Goal: Task Accomplishment & Management: Manage account settings

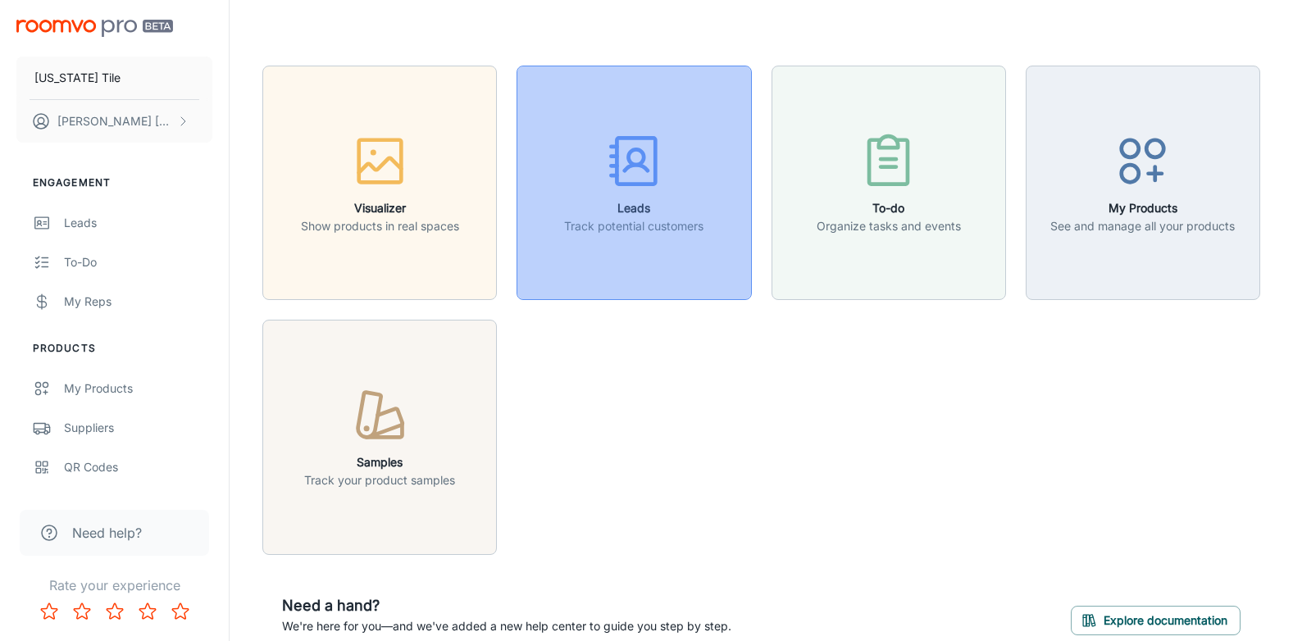
click at [618, 191] on icon "button" at bounding box center [633, 160] width 61 height 61
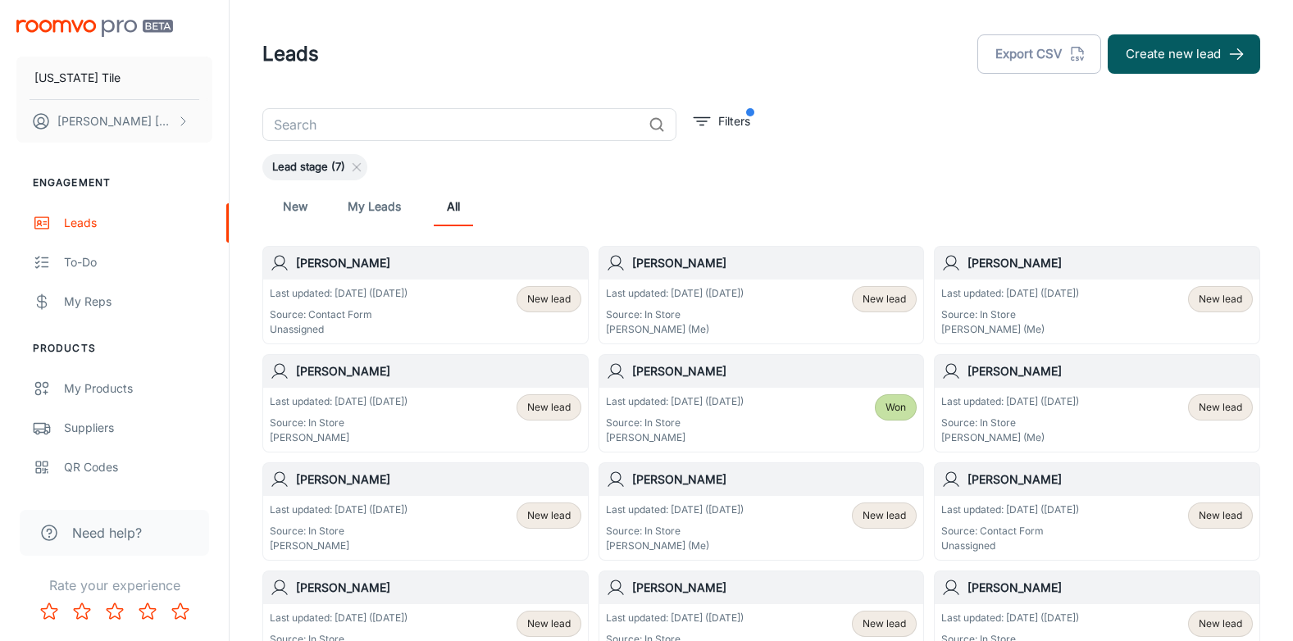
click at [551, 403] on span "New lead" at bounding box center [548, 407] width 43 height 15
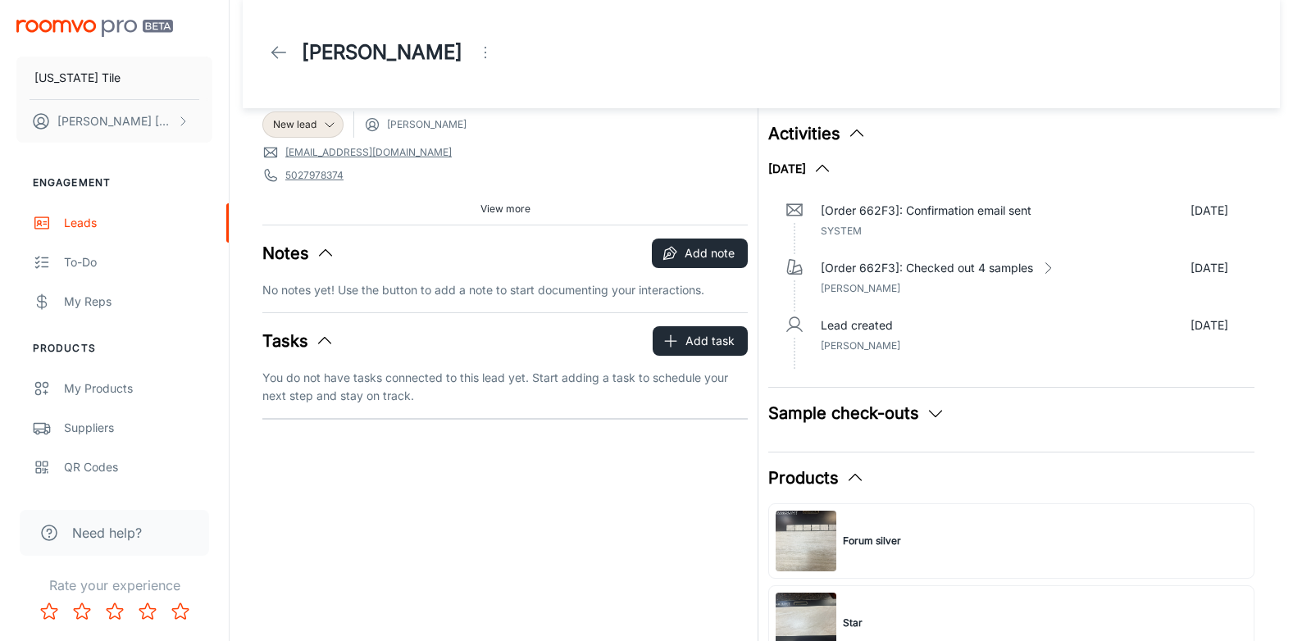
scroll to position [1, 0]
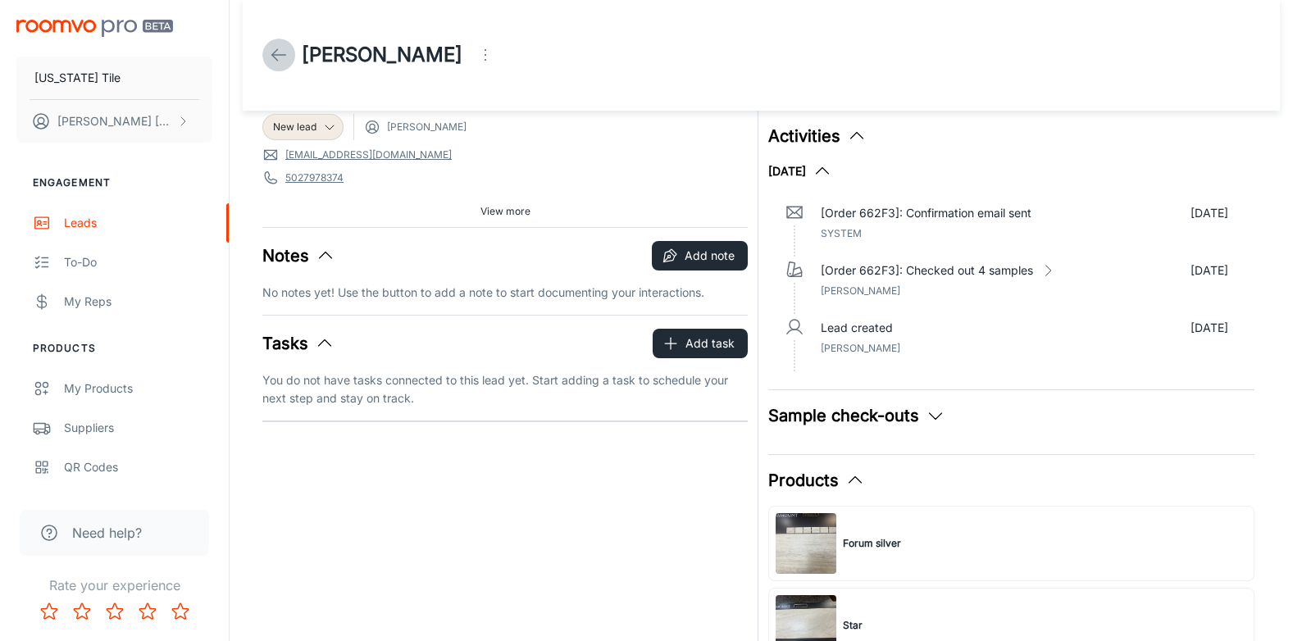
click at [272, 55] on polyline at bounding box center [275, 54] width 6 height 11
click at [276, 57] on icon at bounding box center [279, 56] width 20 height 20
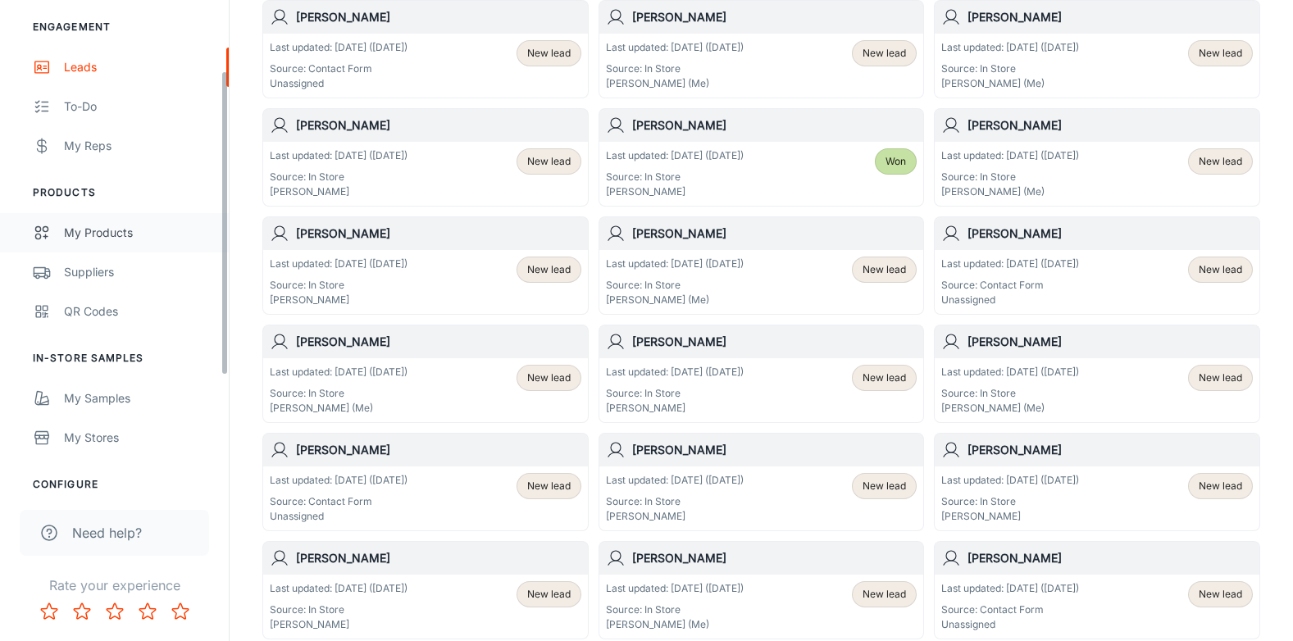
scroll to position [246, 0]
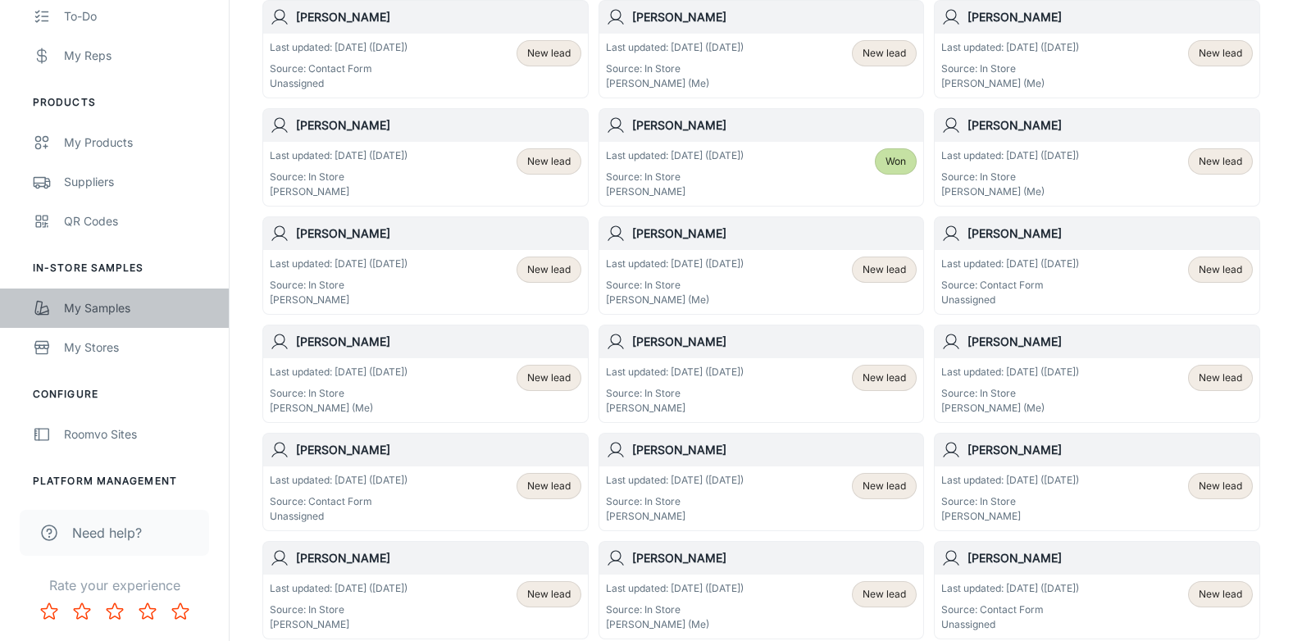
click at [116, 303] on div "My Samples" at bounding box center [138, 308] width 148 height 18
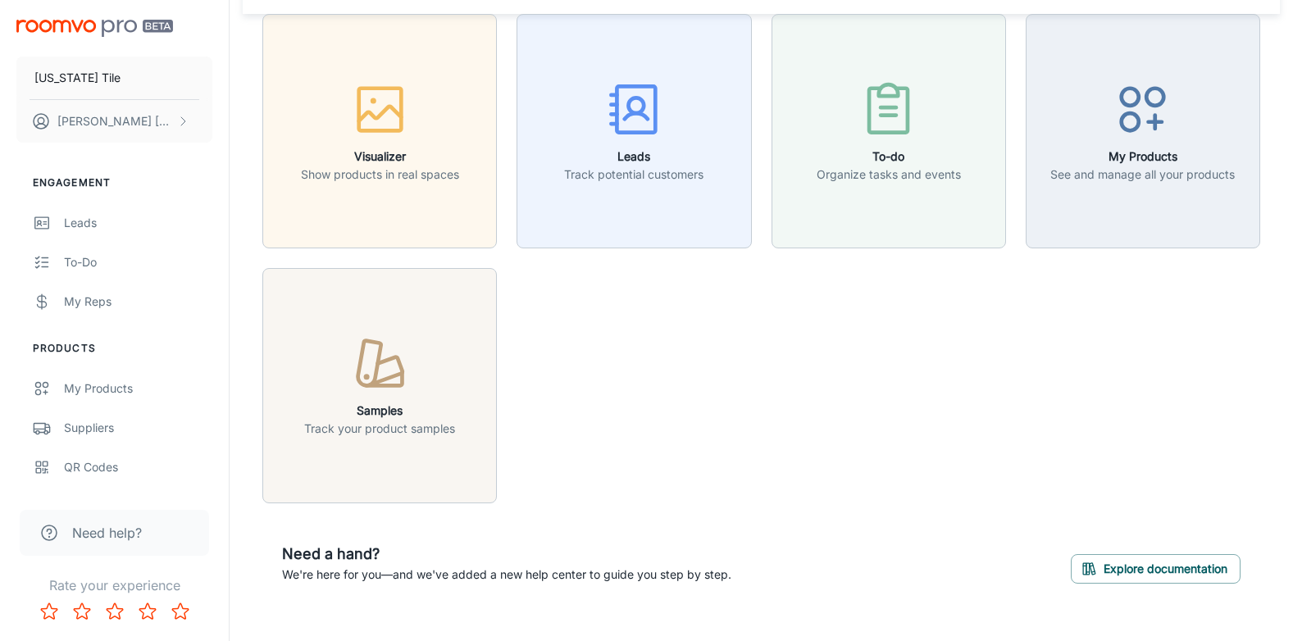
scroll to position [80, 0]
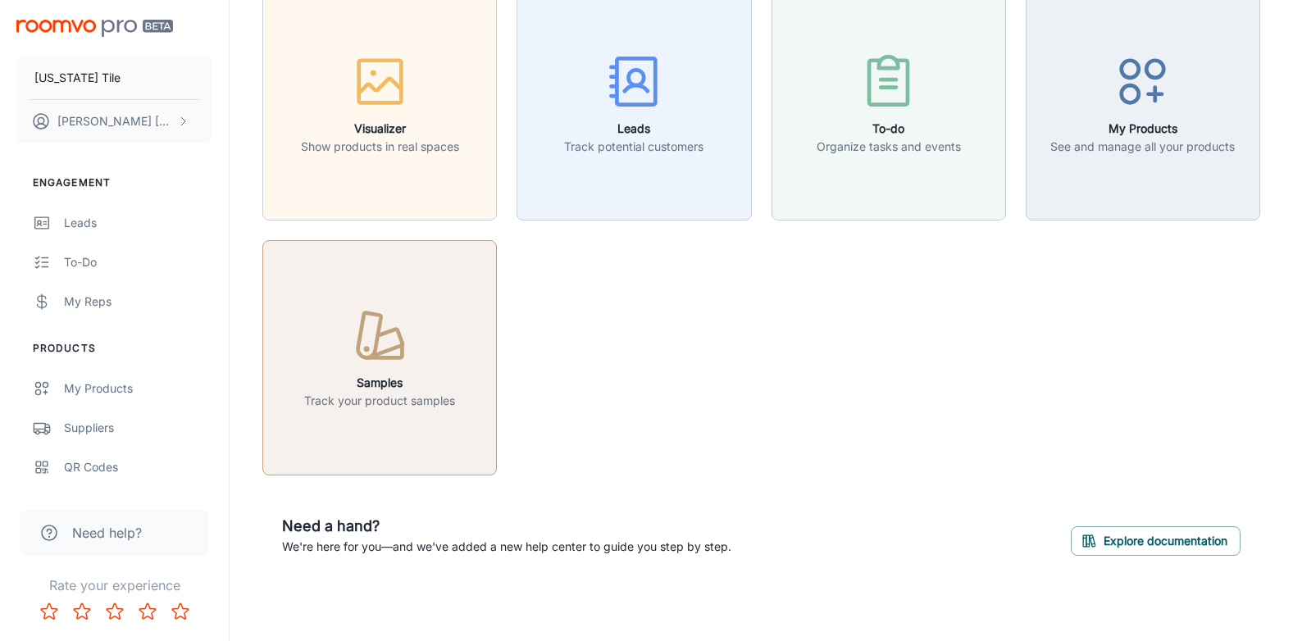
click at [388, 338] on icon "button" at bounding box center [379, 336] width 61 height 61
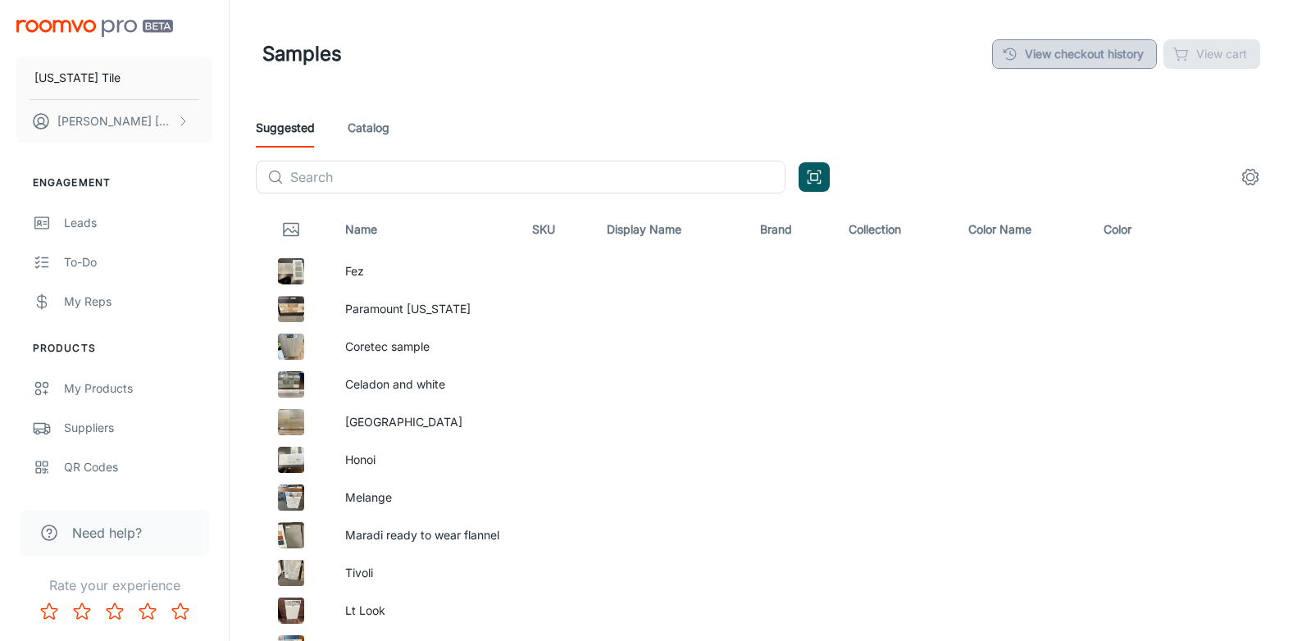
click at [1083, 48] on link "View checkout history" at bounding box center [1074, 54] width 165 height 30
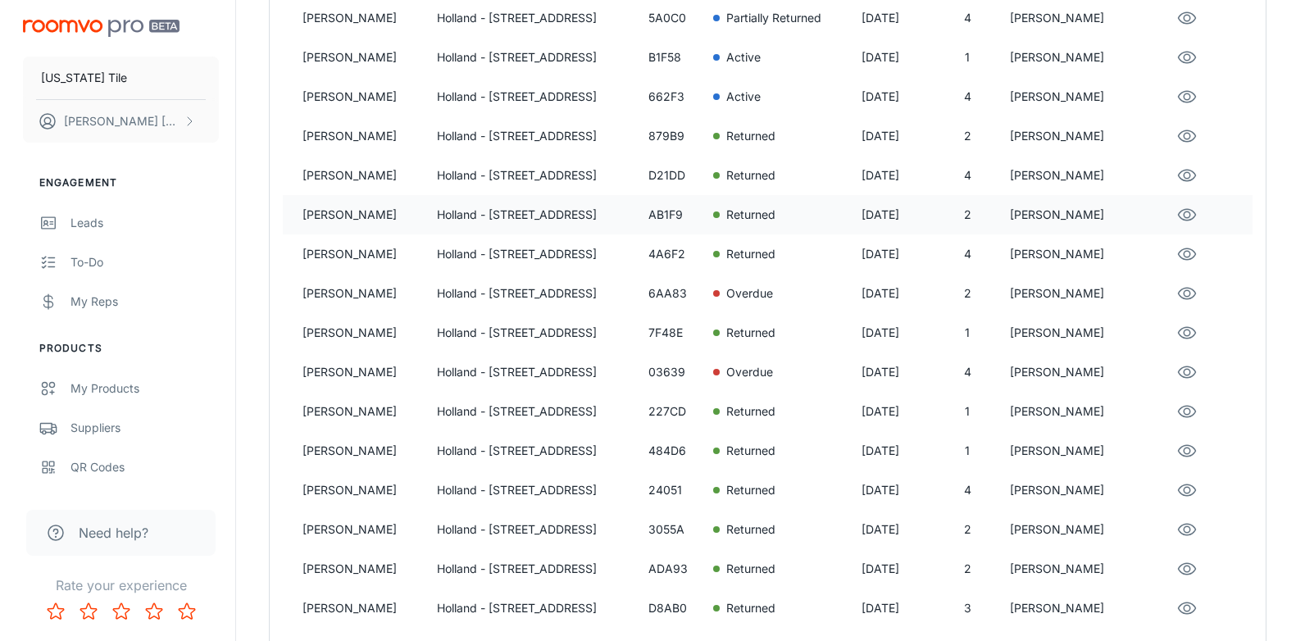
scroll to position [246, 0]
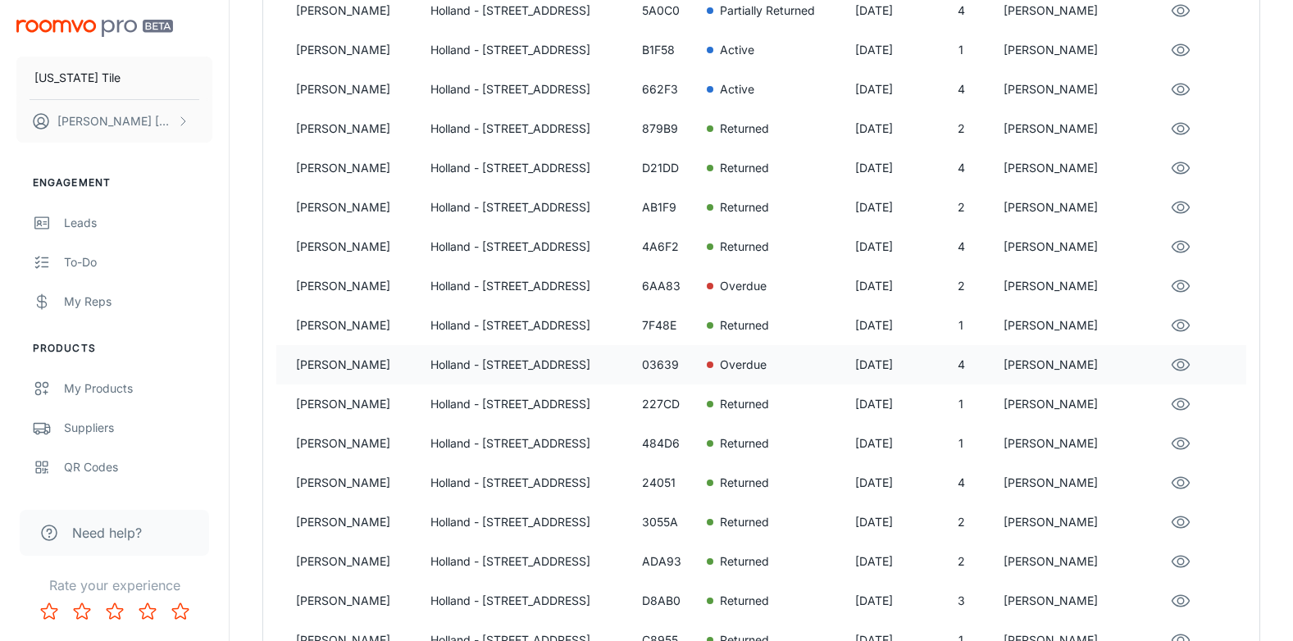
click at [343, 364] on p "[PERSON_NAME]" at bounding box center [356, 365] width 121 height 18
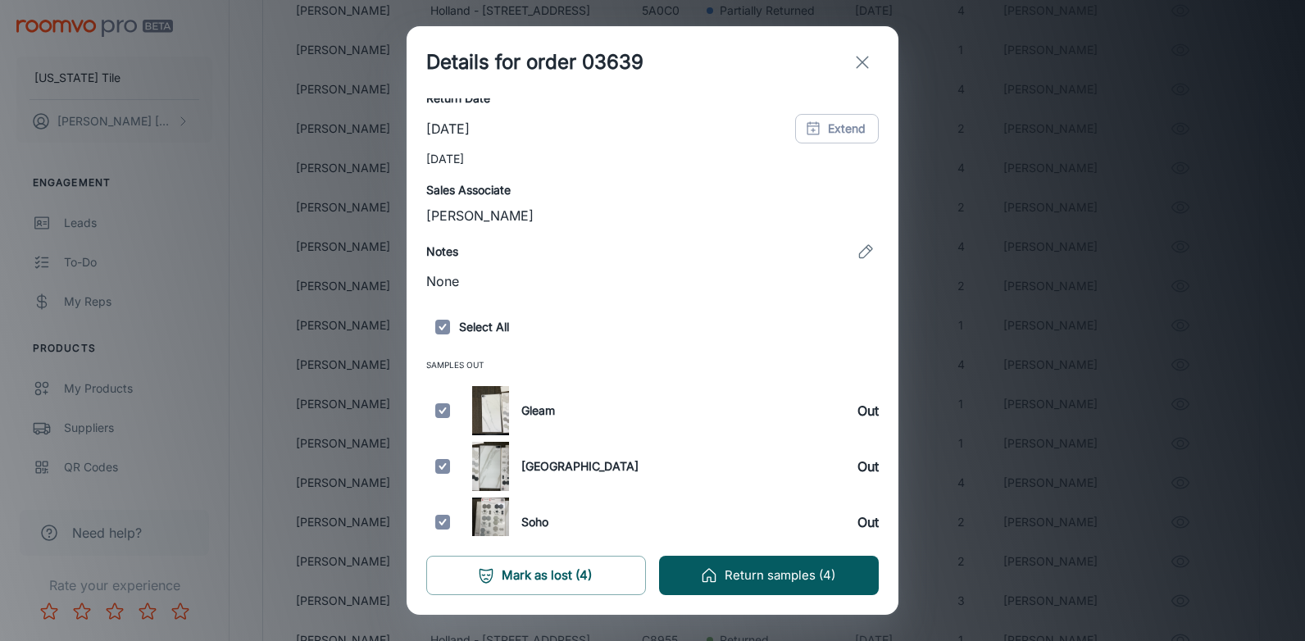
scroll to position [0, 0]
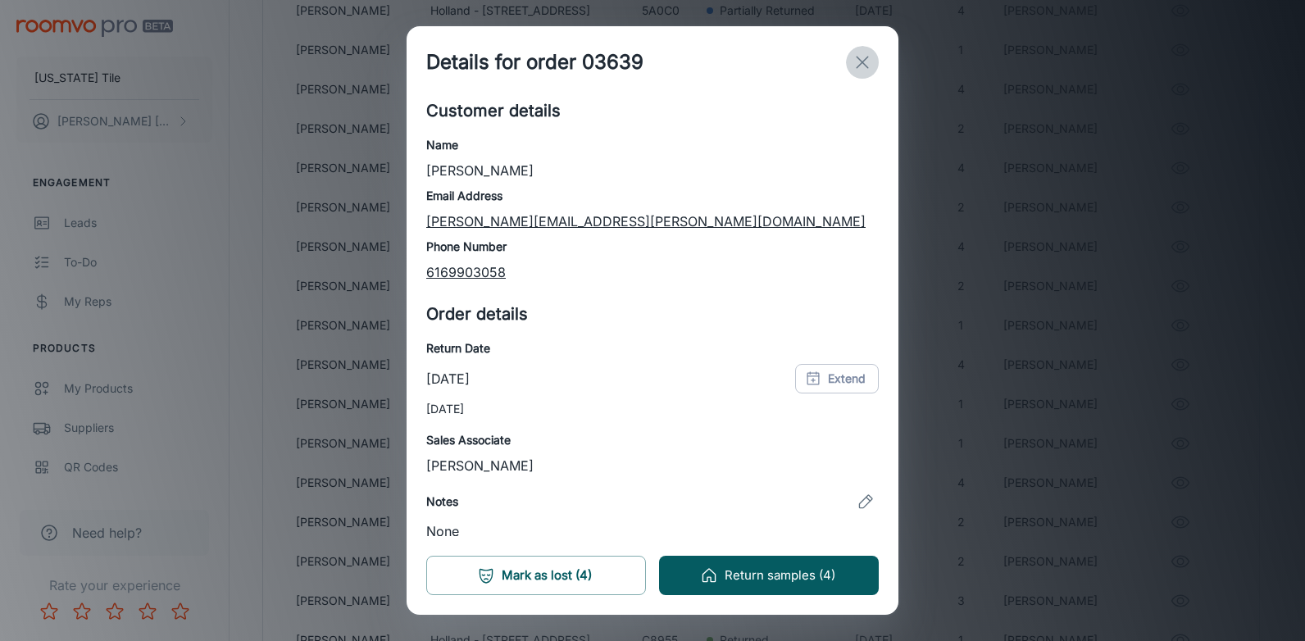
click at [866, 57] on icon "exit" at bounding box center [863, 62] width 20 height 20
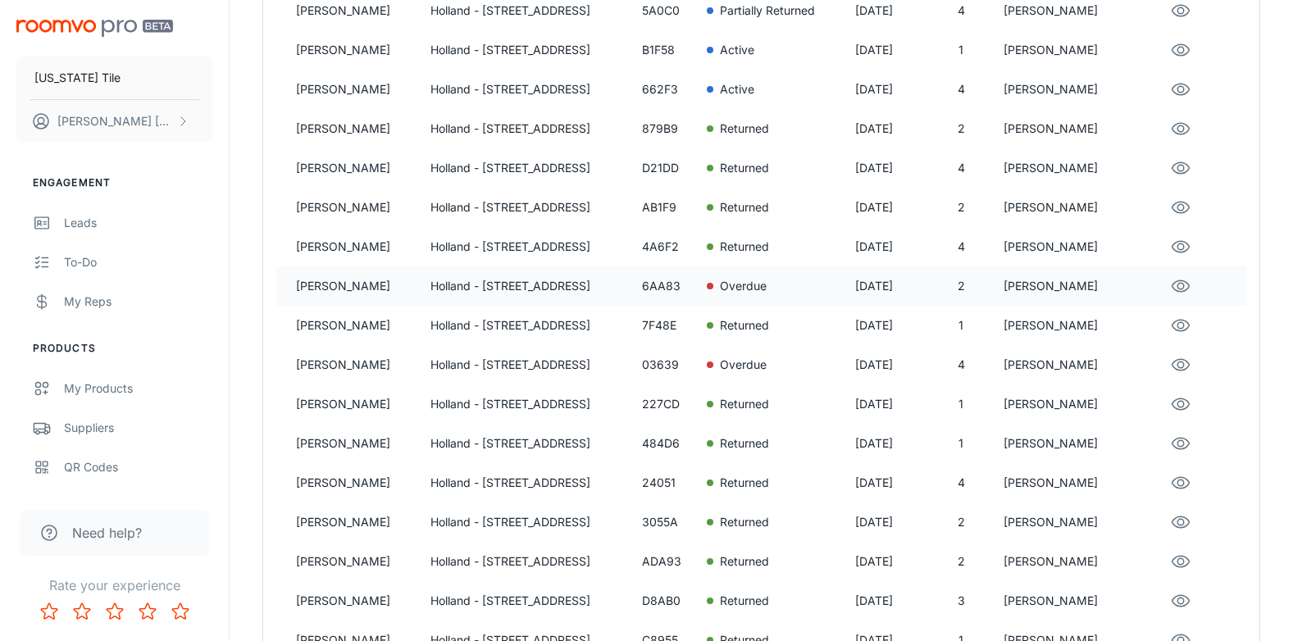
click at [321, 280] on p "[PERSON_NAME]" at bounding box center [356, 286] width 121 height 18
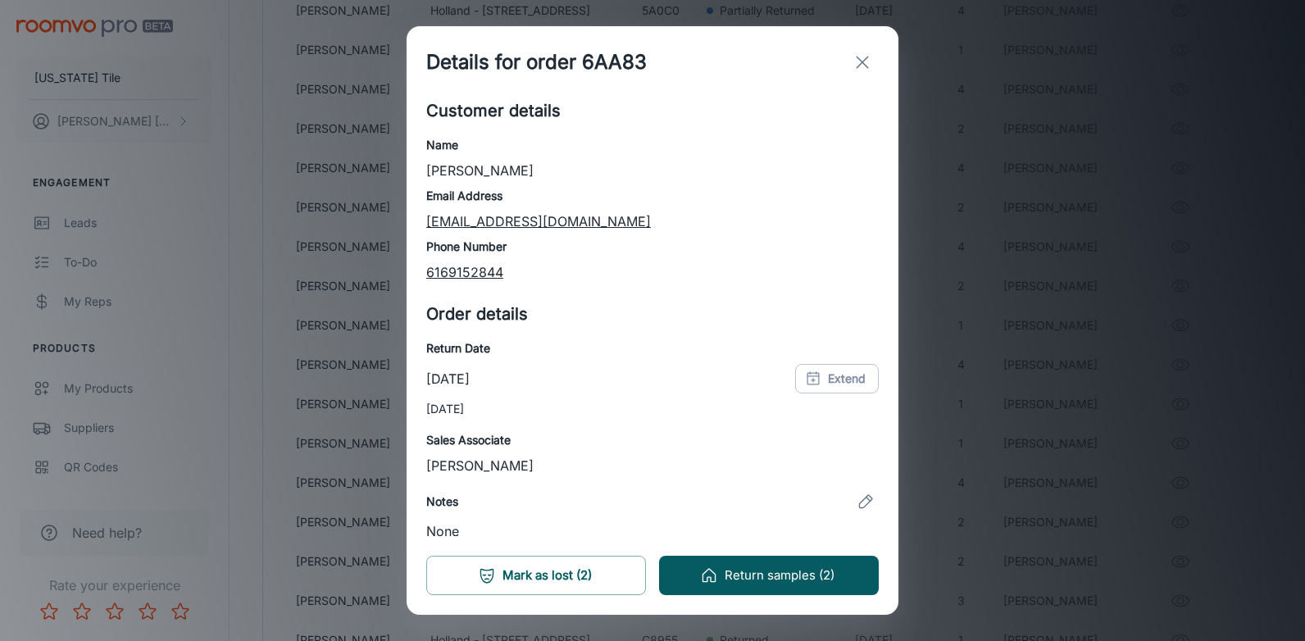
click at [865, 61] on icon "exit" at bounding box center [863, 62] width 20 height 20
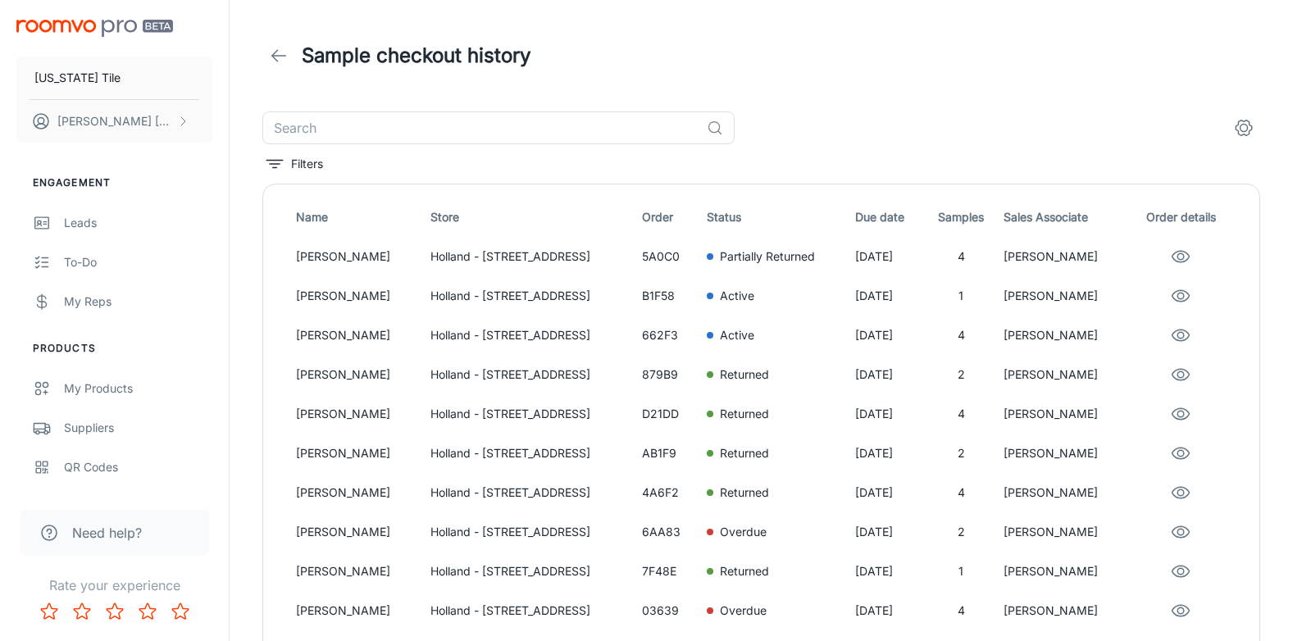
click at [271, 52] on icon at bounding box center [279, 56] width 20 height 20
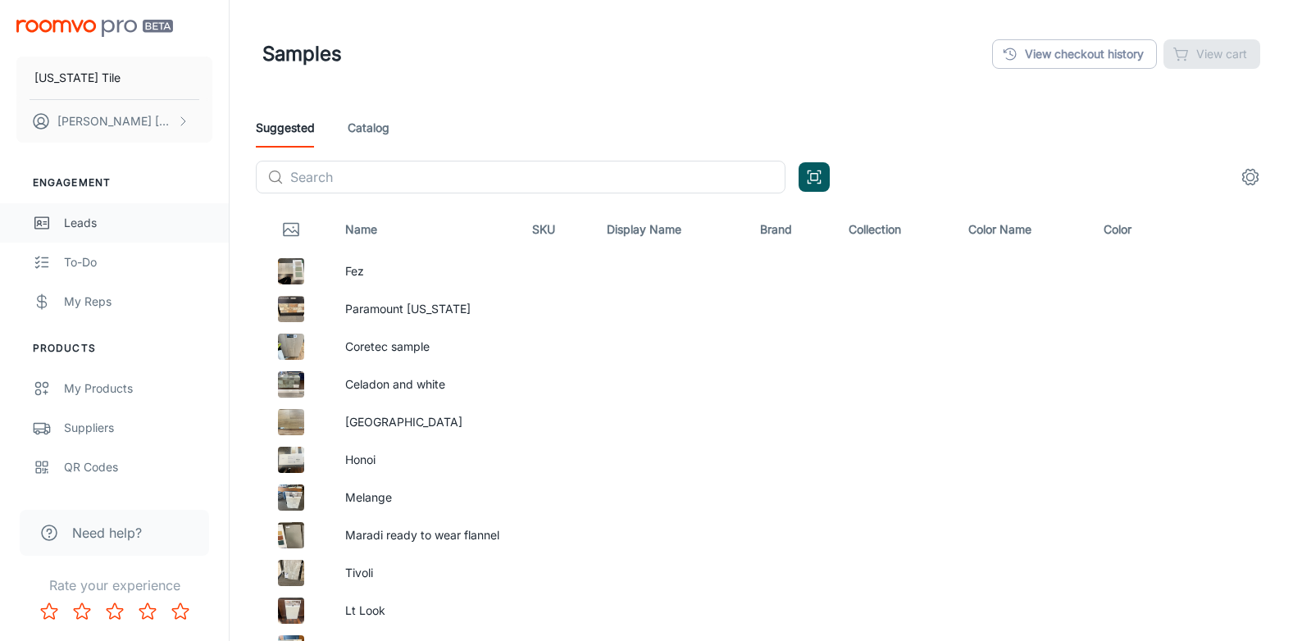
click at [79, 220] on div "Leads" at bounding box center [138, 223] width 148 height 18
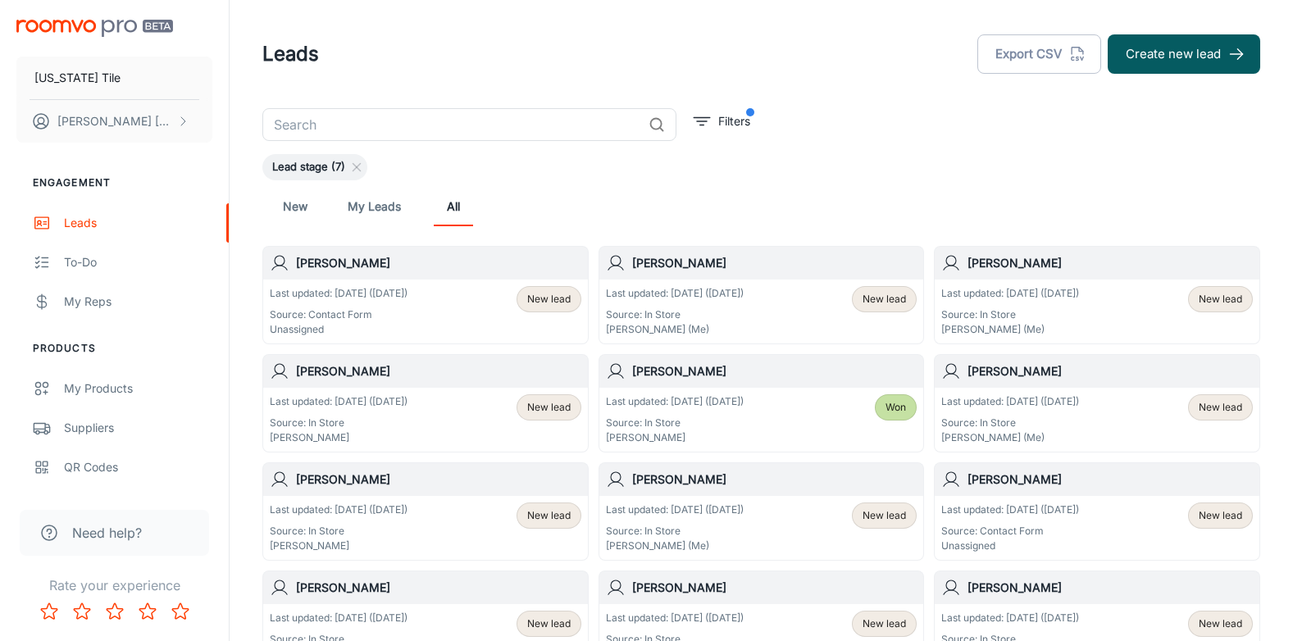
click at [323, 258] on h6 "[PERSON_NAME]" at bounding box center [438, 263] width 285 height 18
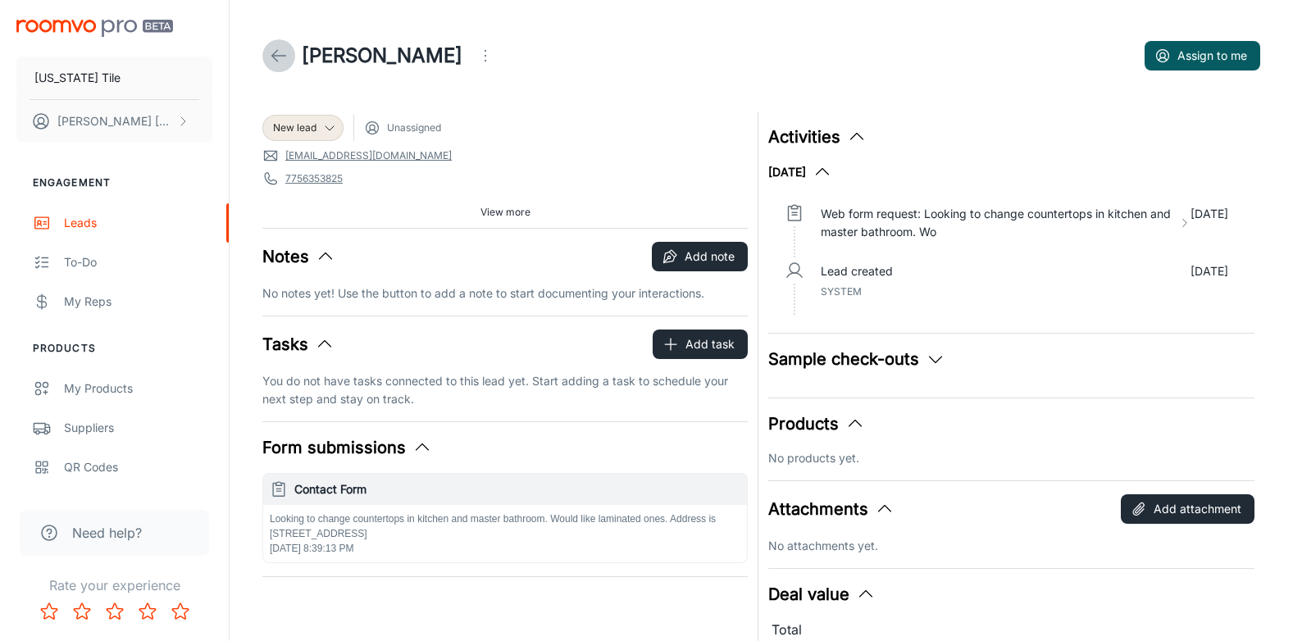
click at [271, 61] on icon at bounding box center [279, 56] width 20 height 20
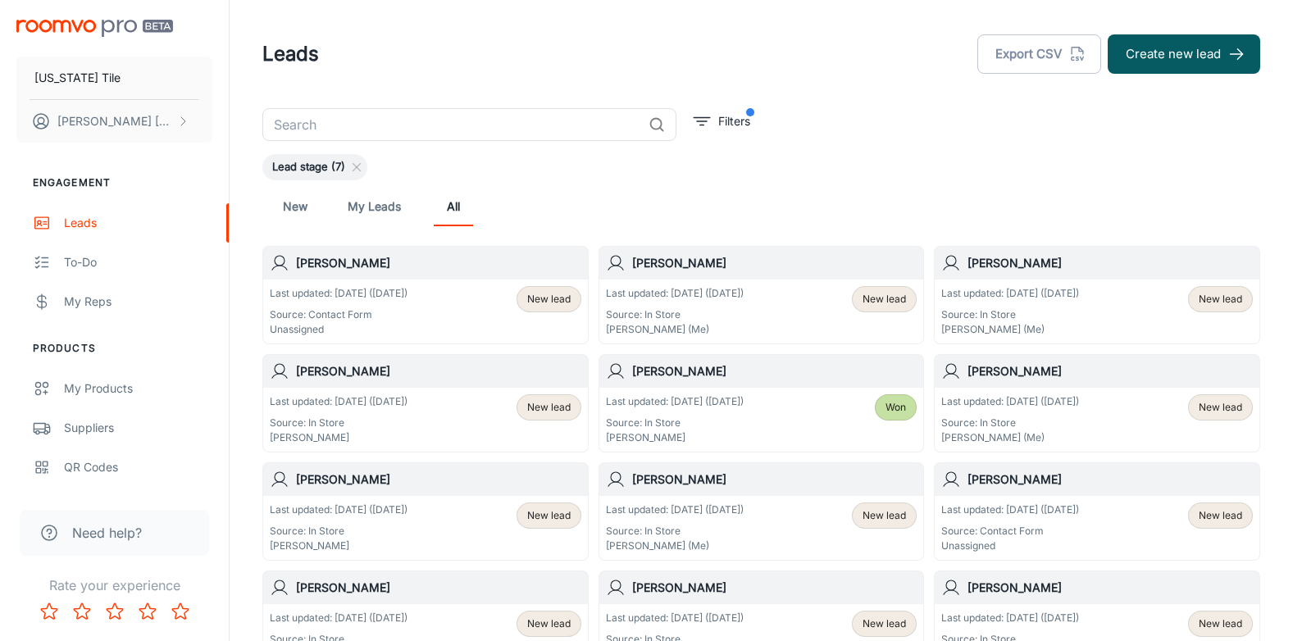
click at [877, 298] on span "New lead" at bounding box center [883, 299] width 43 height 15
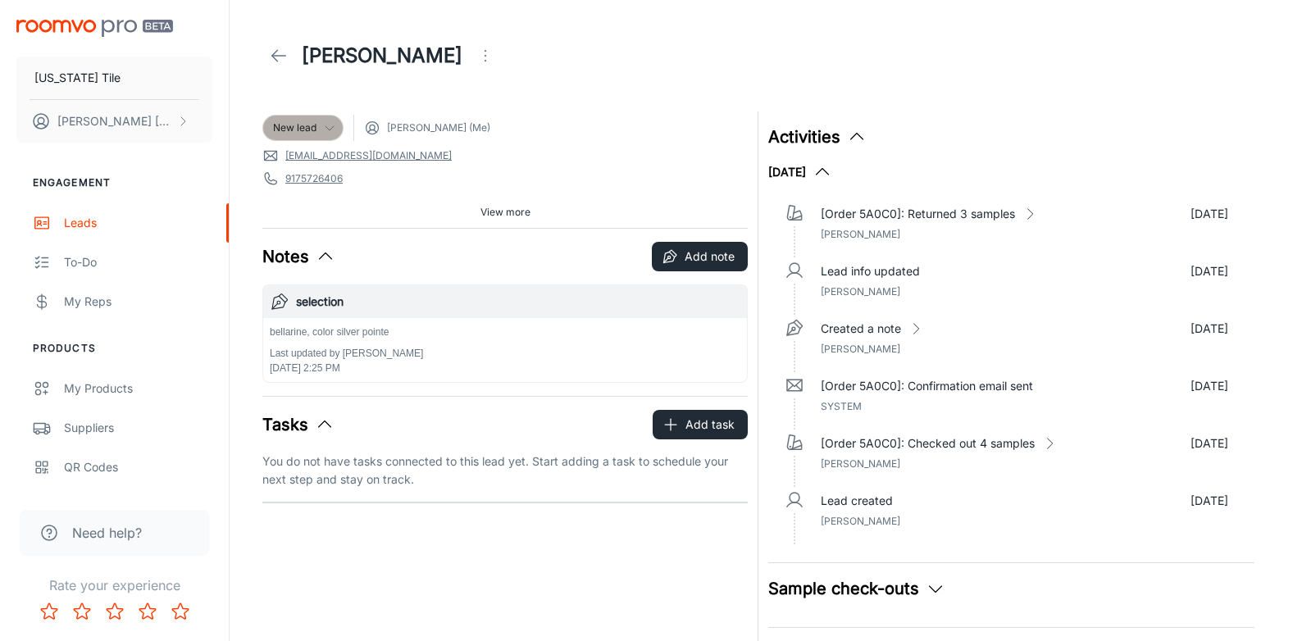
click at [330, 129] on icon at bounding box center [329, 127] width 13 height 13
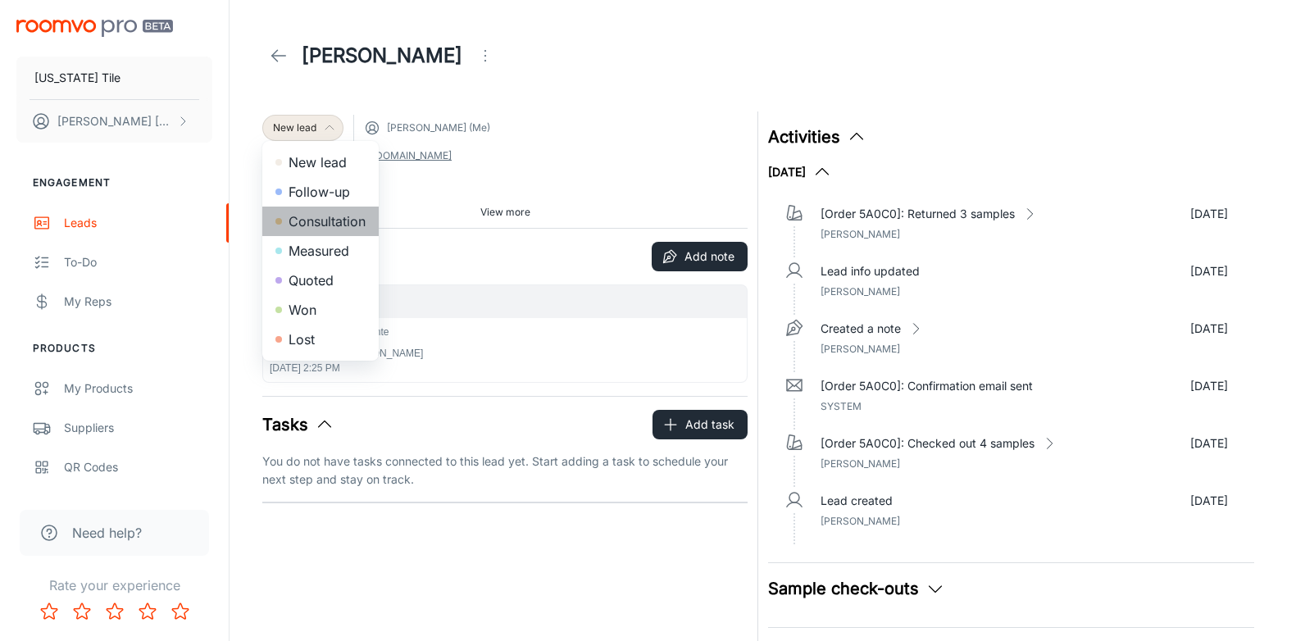
click at [326, 221] on li "Consultation" at bounding box center [320, 222] width 116 height 30
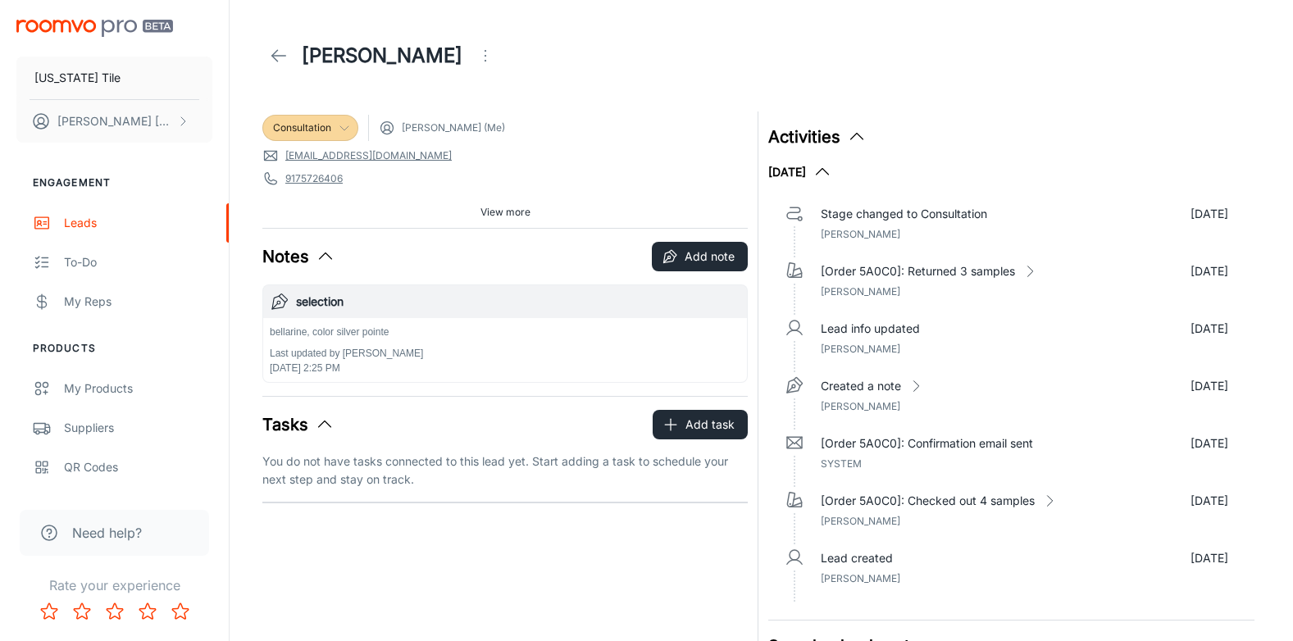
click at [279, 57] on icon at bounding box center [279, 56] width 20 height 20
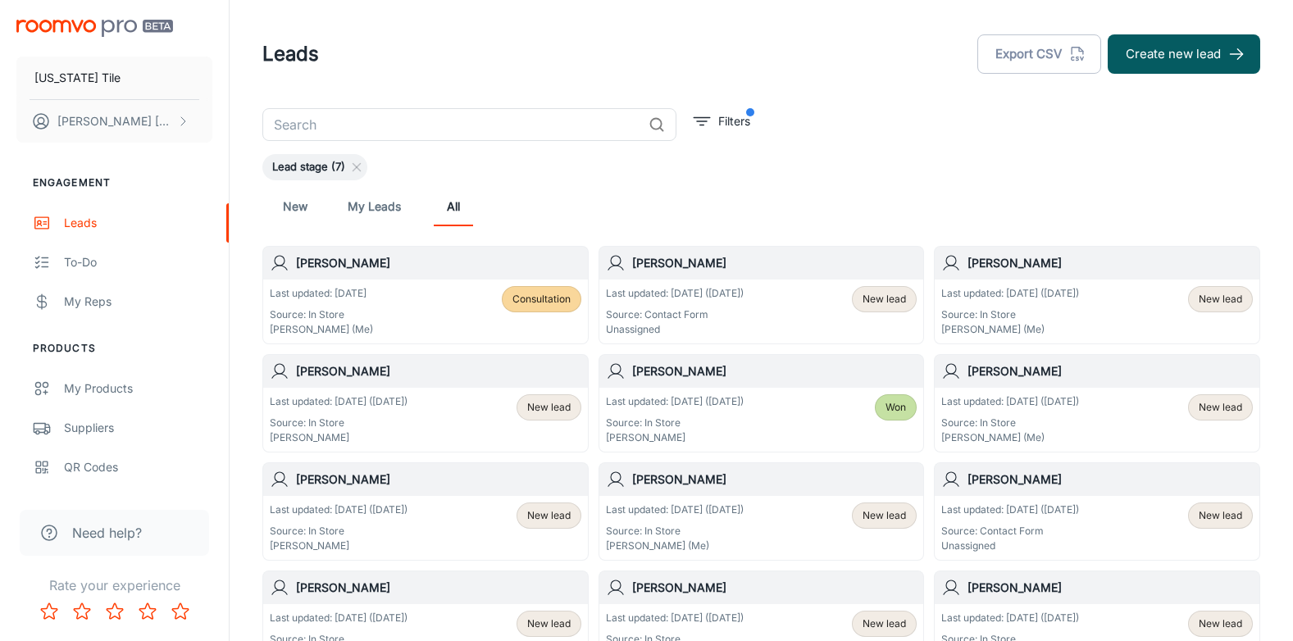
click at [539, 404] on span "New lead" at bounding box center [548, 407] width 43 height 15
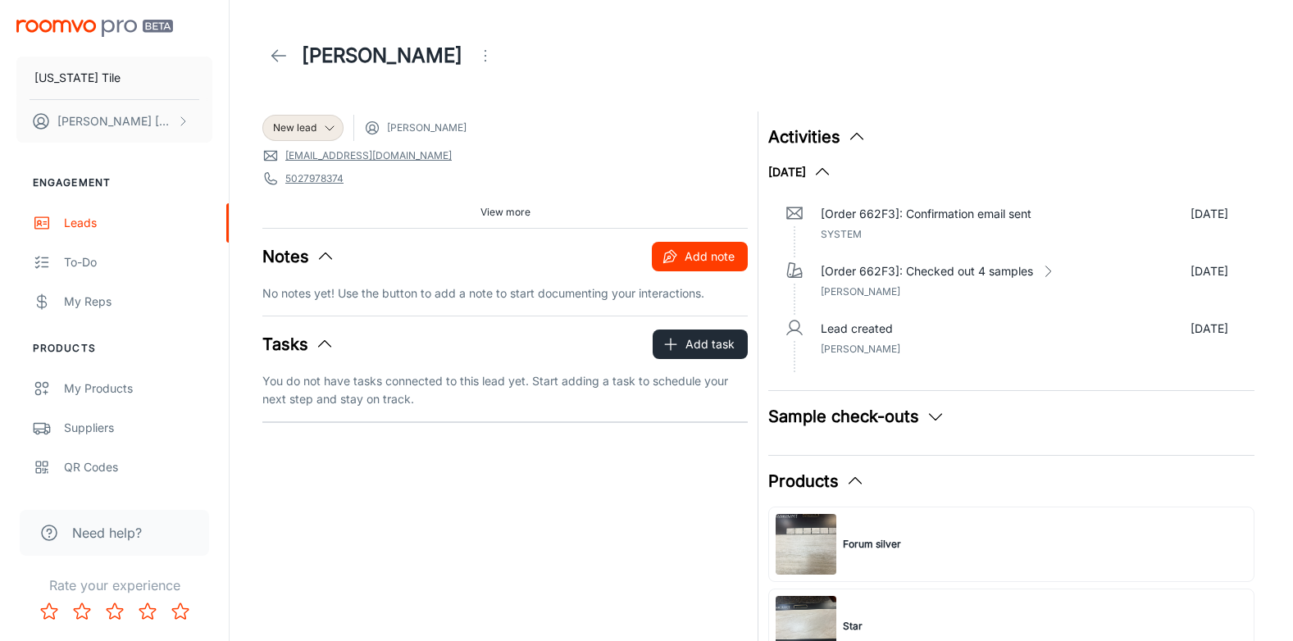
click at [694, 253] on button "Add note" at bounding box center [700, 257] width 96 height 30
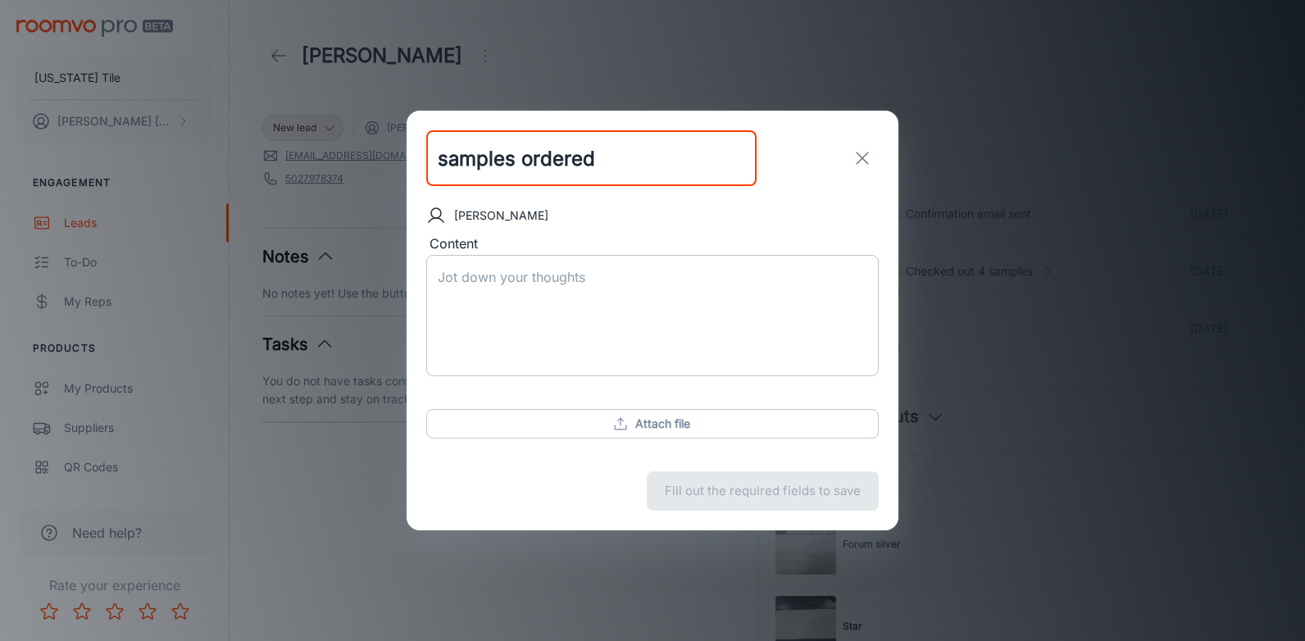
type input "samples ordered"
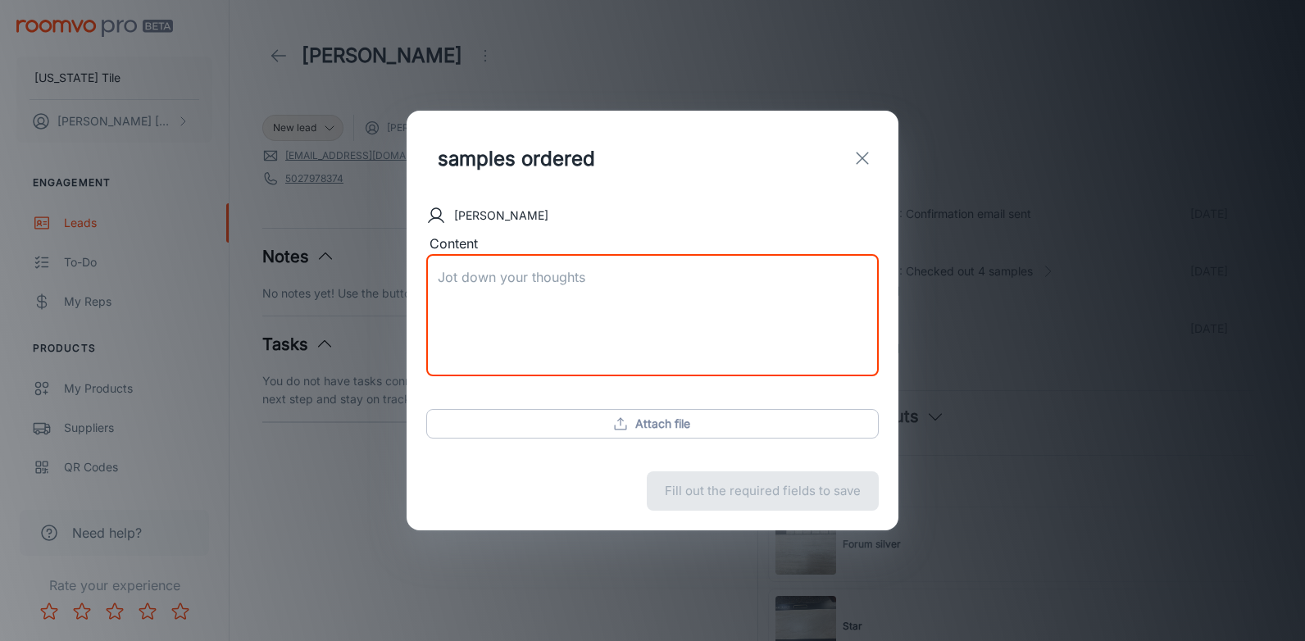
click at [489, 279] on textarea "Content" at bounding box center [653, 315] width 430 height 94
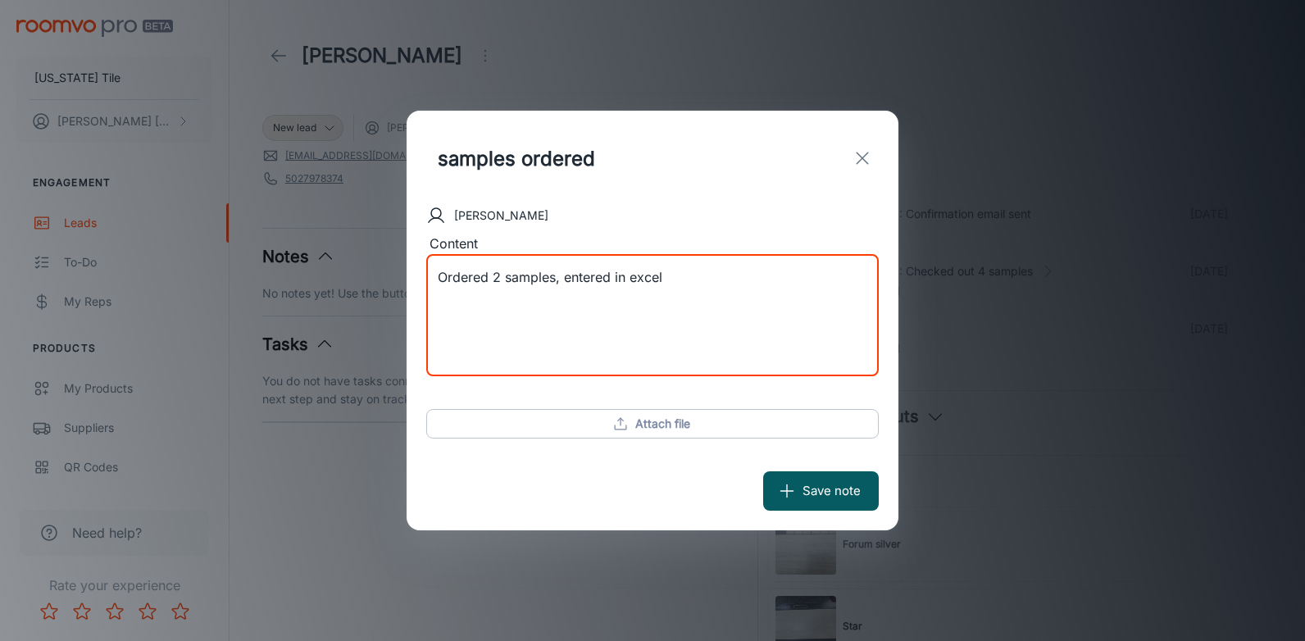
type textarea "Ordered 2 samples, entered in excel"
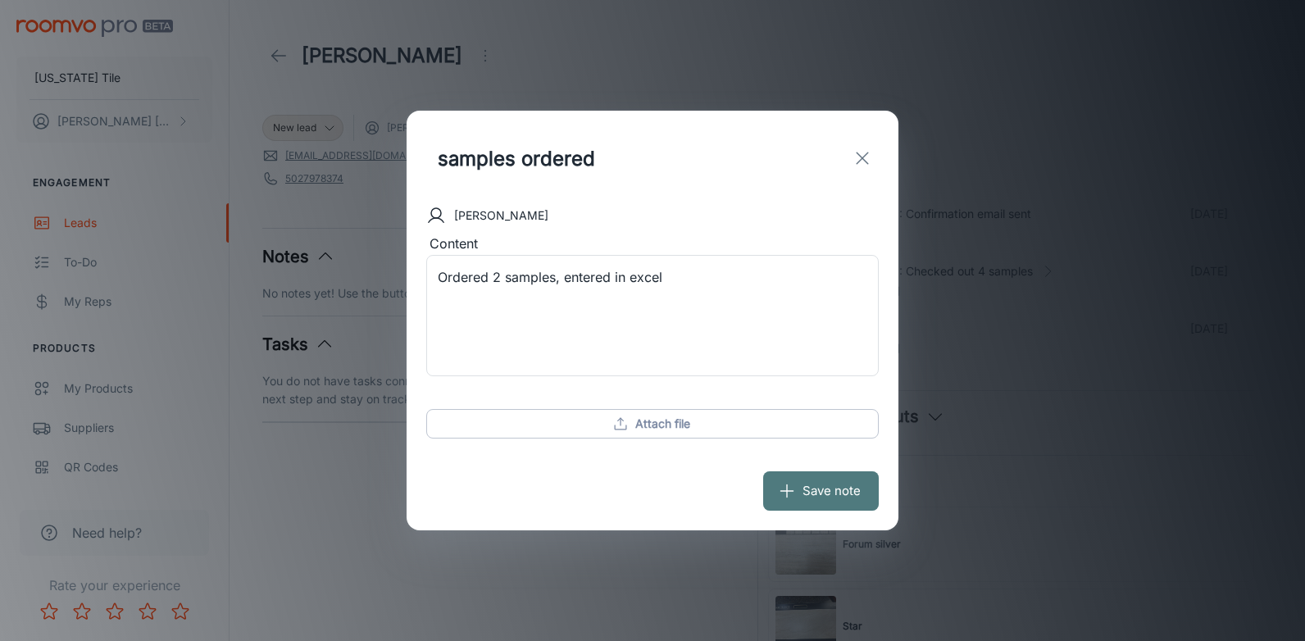
click at [789, 489] on icon "submit" at bounding box center [787, 491] width 18 height 18
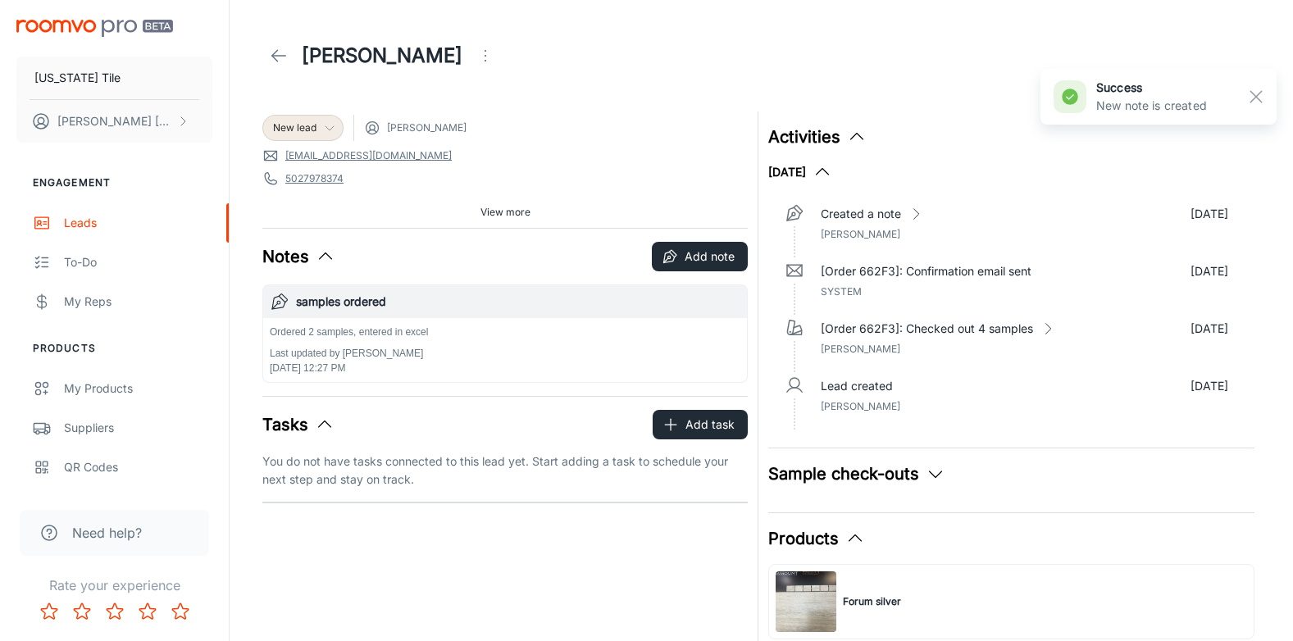
click at [332, 129] on icon at bounding box center [329, 127] width 13 height 13
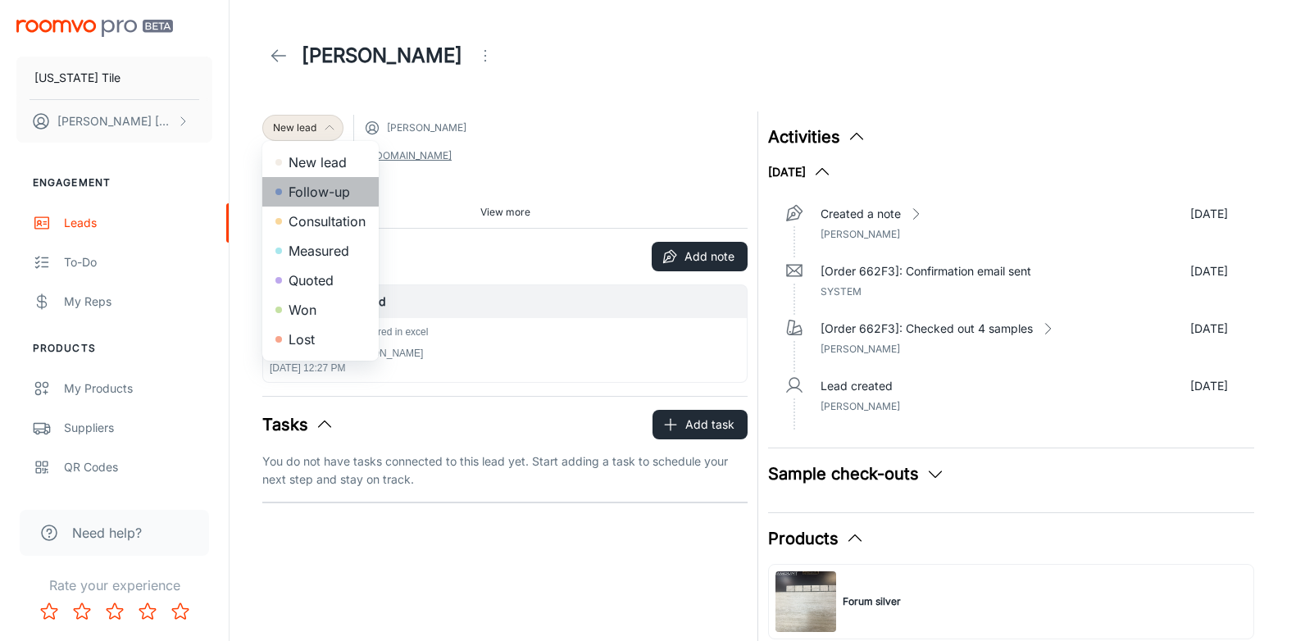
drag, startPoint x: 317, startPoint y: 190, endPoint x: 319, endPoint y: 179, distance: 11.6
click at [317, 189] on li "Follow-up" at bounding box center [320, 192] width 116 height 30
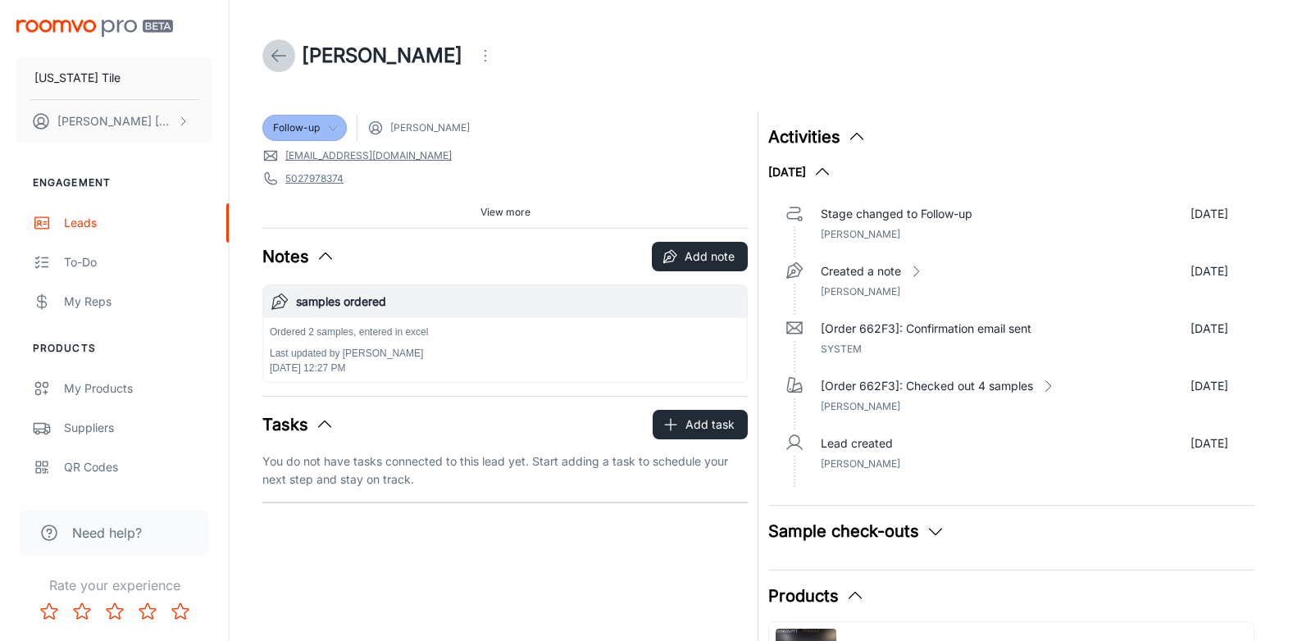
click at [279, 54] on icon at bounding box center [279, 56] width 20 height 20
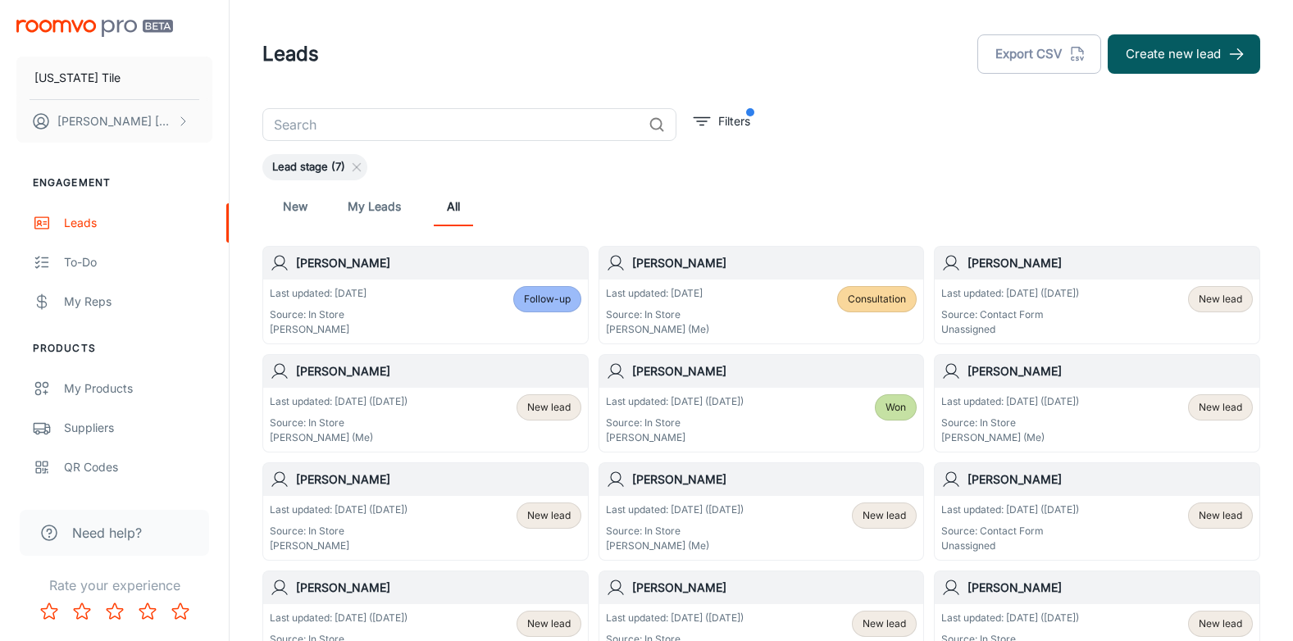
click at [318, 371] on h6 "[PERSON_NAME]" at bounding box center [438, 371] width 285 height 18
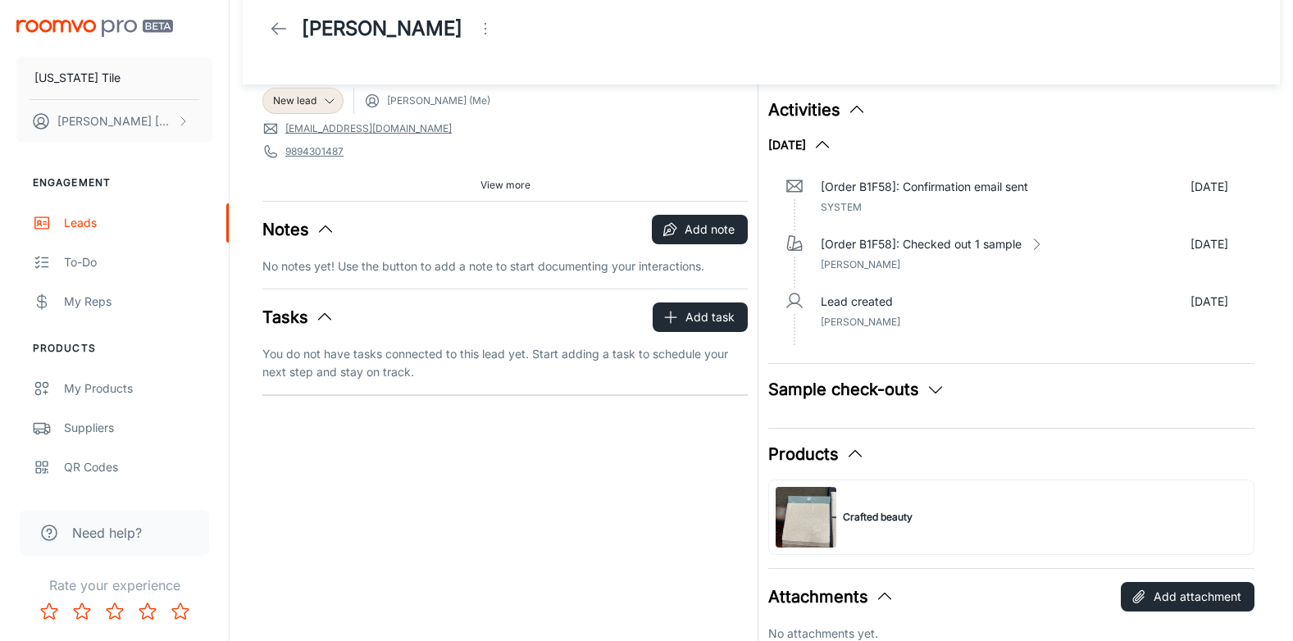
scroll to position [1, 0]
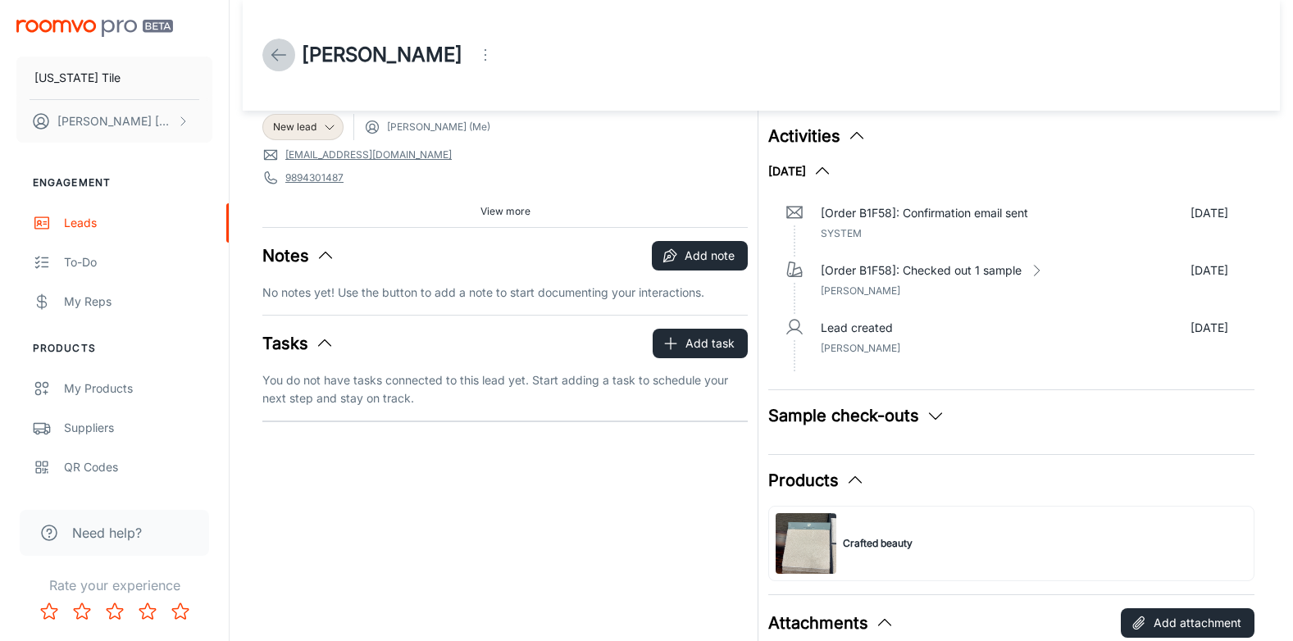
click at [274, 53] on polyline at bounding box center [275, 54] width 6 height 11
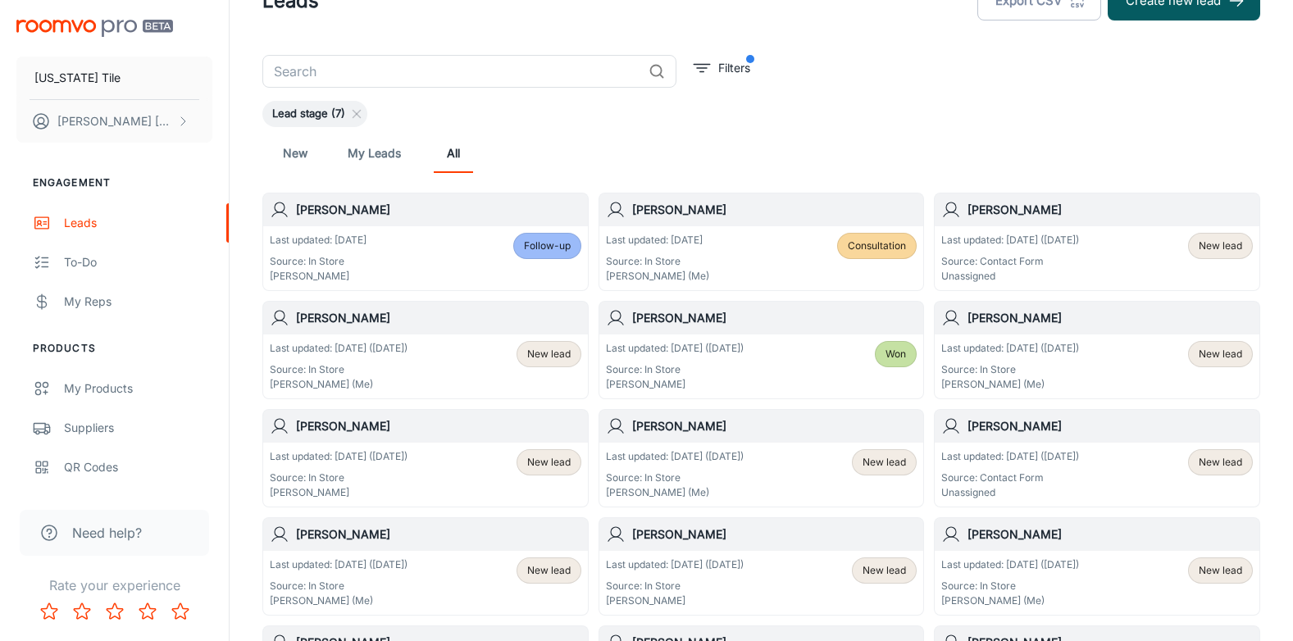
scroll to position [82, 0]
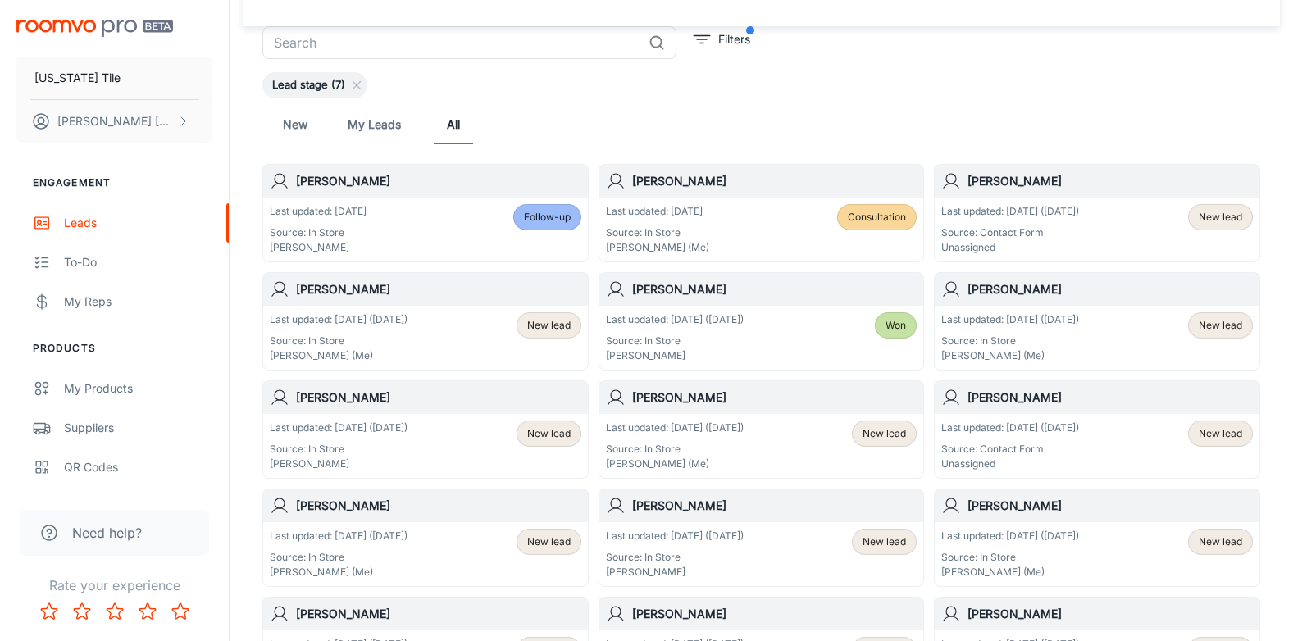
click at [889, 539] on span "New lead" at bounding box center [883, 542] width 43 height 15
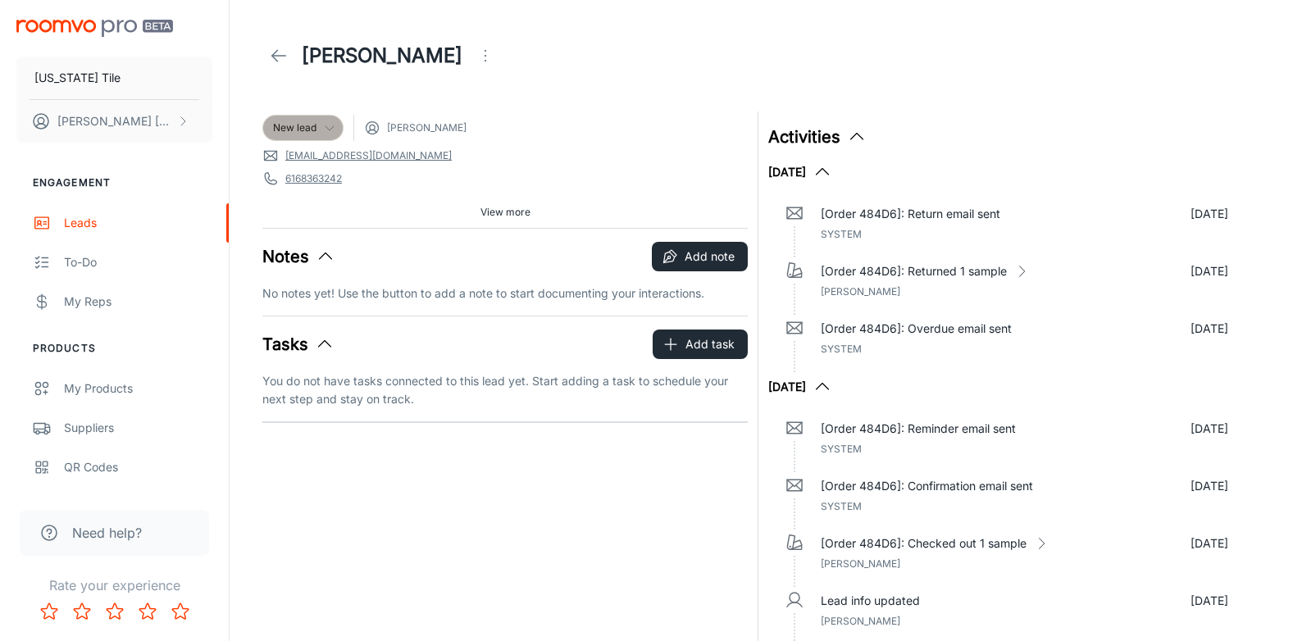
click at [326, 131] on icon at bounding box center [329, 127] width 13 height 13
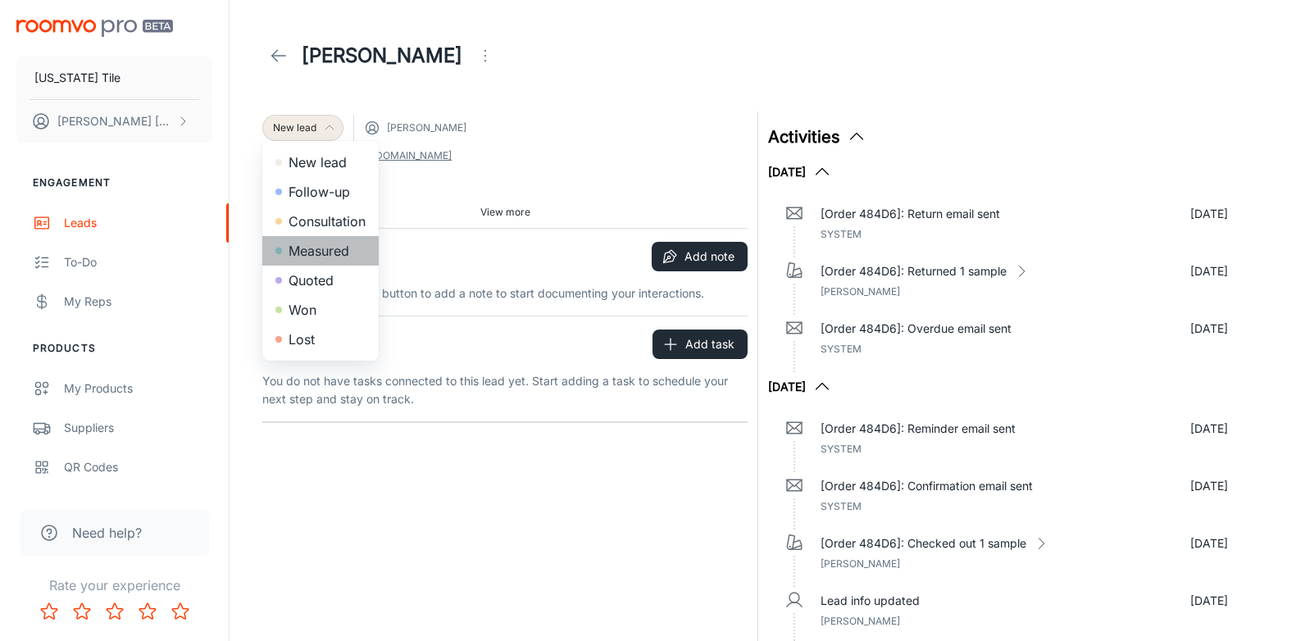
drag, startPoint x: 295, startPoint y: 254, endPoint x: 294, endPoint y: 245, distance: 9.1
click at [294, 253] on li "Measured" at bounding box center [320, 251] width 116 height 30
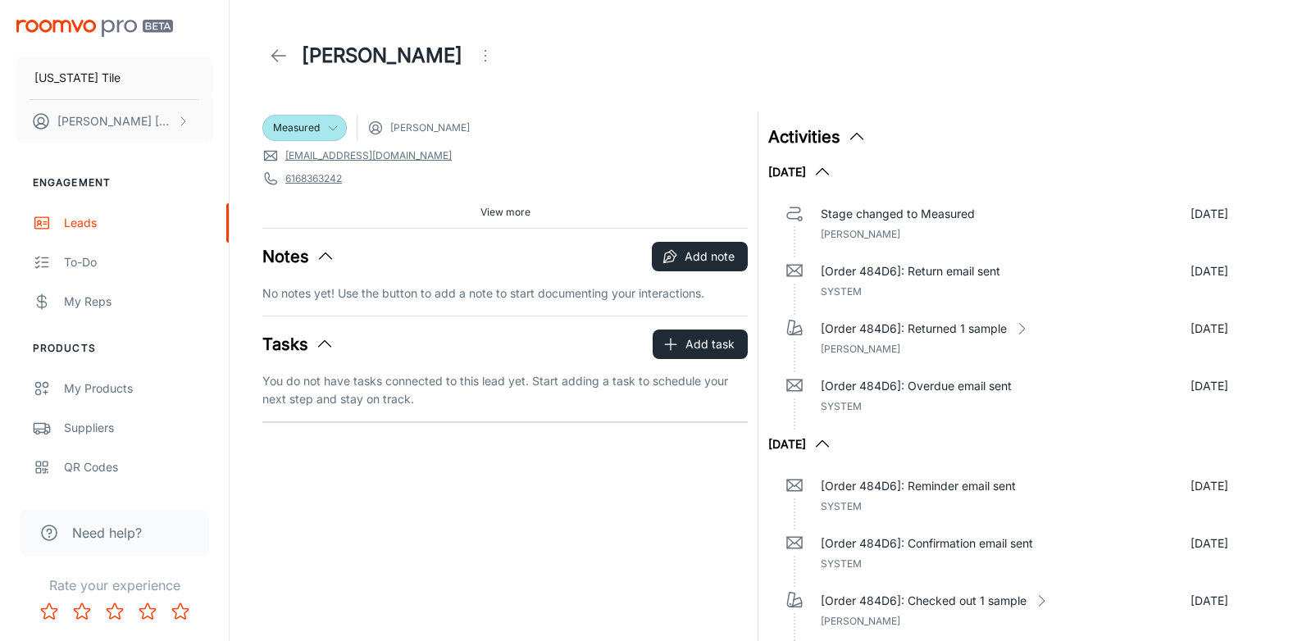
click at [271, 54] on icon at bounding box center [279, 56] width 20 height 20
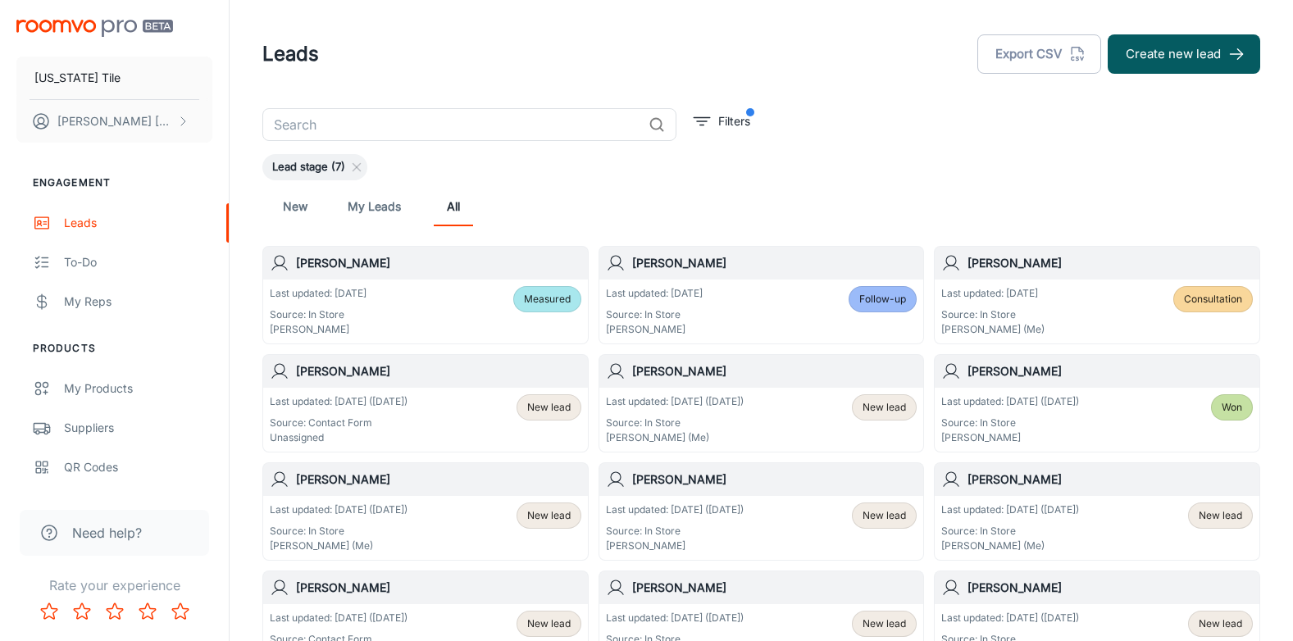
click at [319, 125] on input "text" at bounding box center [452, 124] width 380 height 33
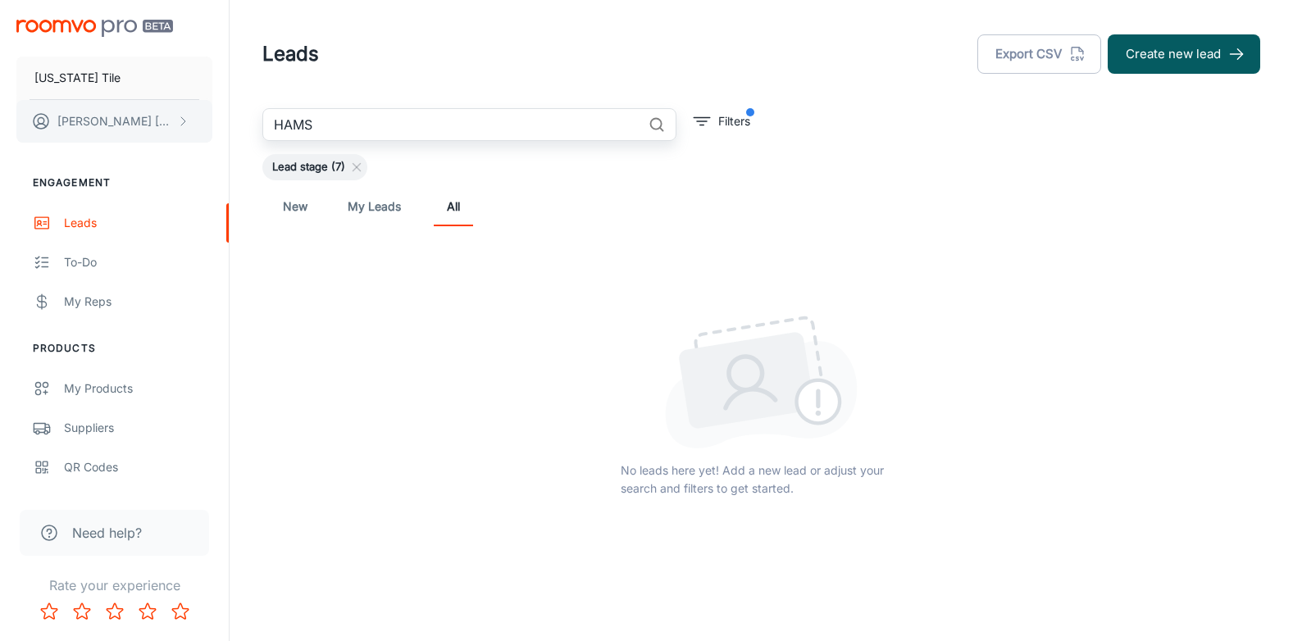
drag, startPoint x: 330, startPoint y: 125, endPoint x: 130, endPoint y: 110, distance: 200.6
click at [132, 109] on div "[US_STATE] Tile [PERSON_NAME] Engagement Leads To-do My Reps Products My Produc…" at bounding box center [646, 342] width 1293 height 685
type input "Y"
drag, startPoint x: 322, startPoint y: 126, endPoint x: 219, endPoint y: 93, distance: 108.6
click at [225, 93] on div "[US_STATE] Tile [PERSON_NAME] Engagement Leads To-do My Reps Products My Produc…" at bounding box center [646, 342] width 1293 height 685
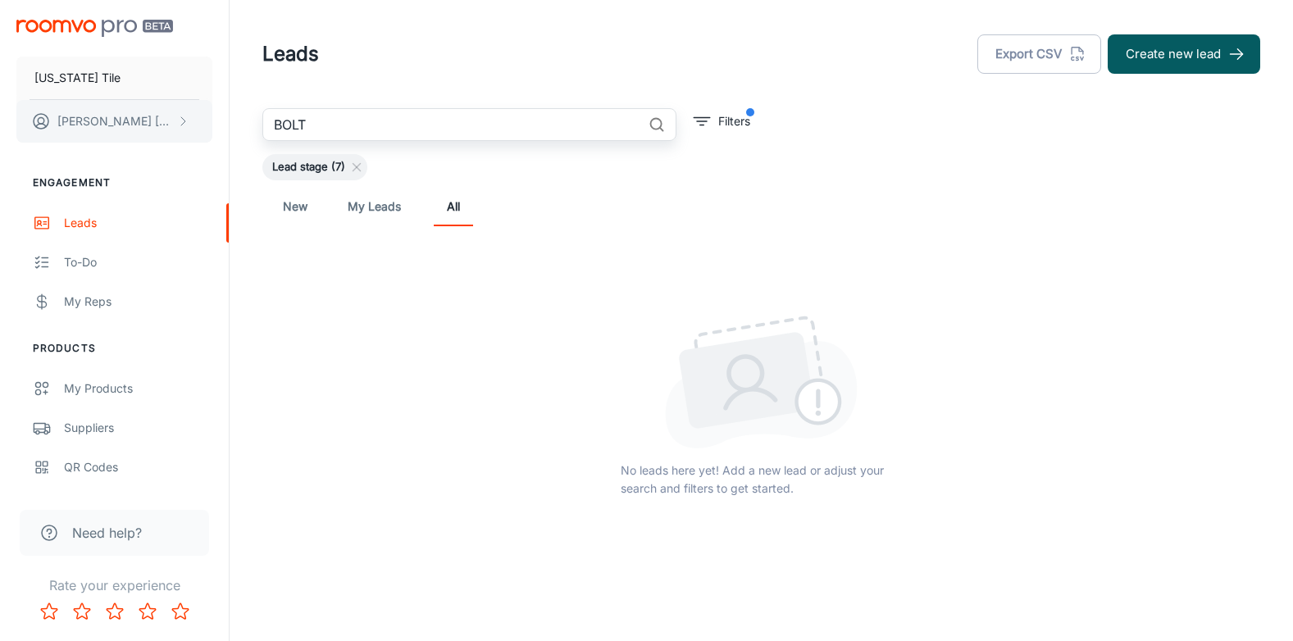
drag, startPoint x: 328, startPoint y: 122, endPoint x: 208, endPoint y: 102, distance: 121.3
click at [216, 102] on div "[US_STATE] Tile [PERSON_NAME] Engagement Leads To-do My Reps Products My Produc…" at bounding box center [646, 342] width 1293 height 685
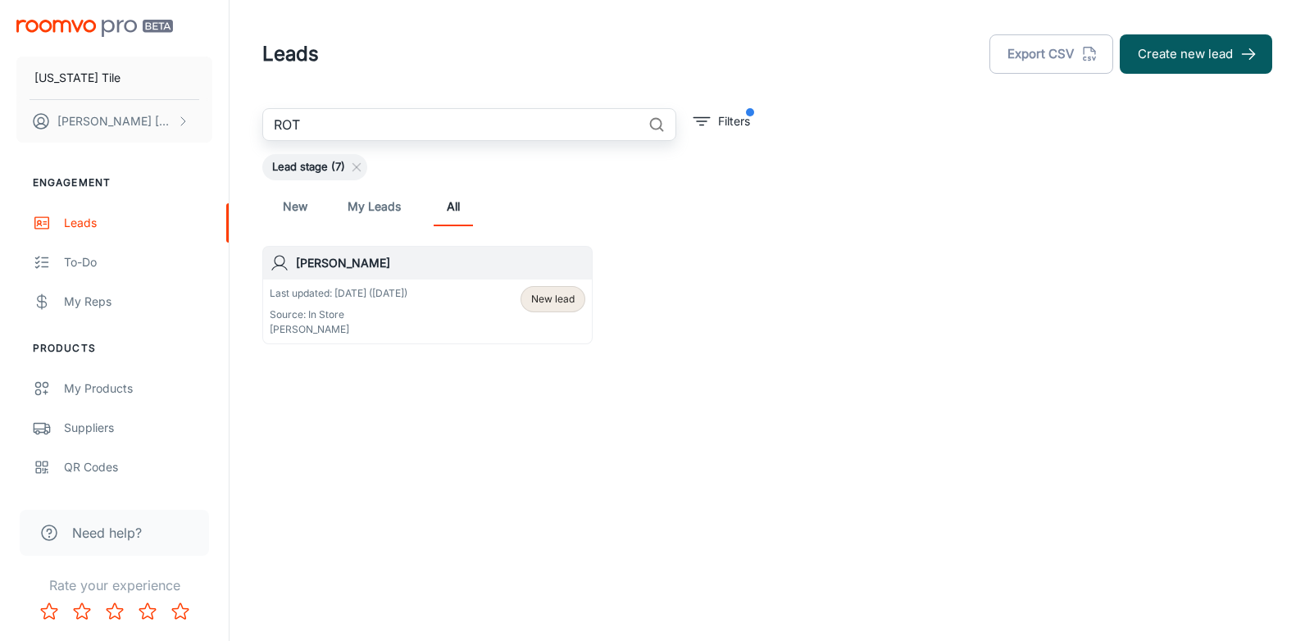
type input "ROT"
click at [562, 294] on span "New lead" at bounding box center [552, 299] width 43 height 15
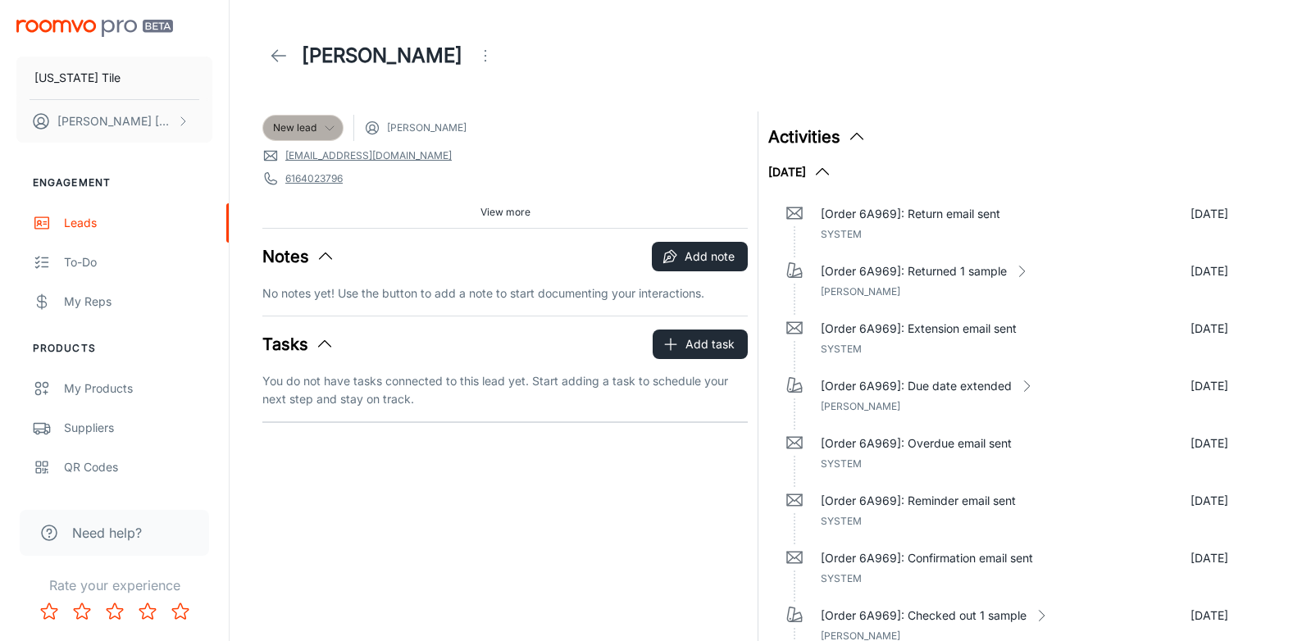
click at [325, 128] on icon at bounding box center [329, 127] width 13 height 13
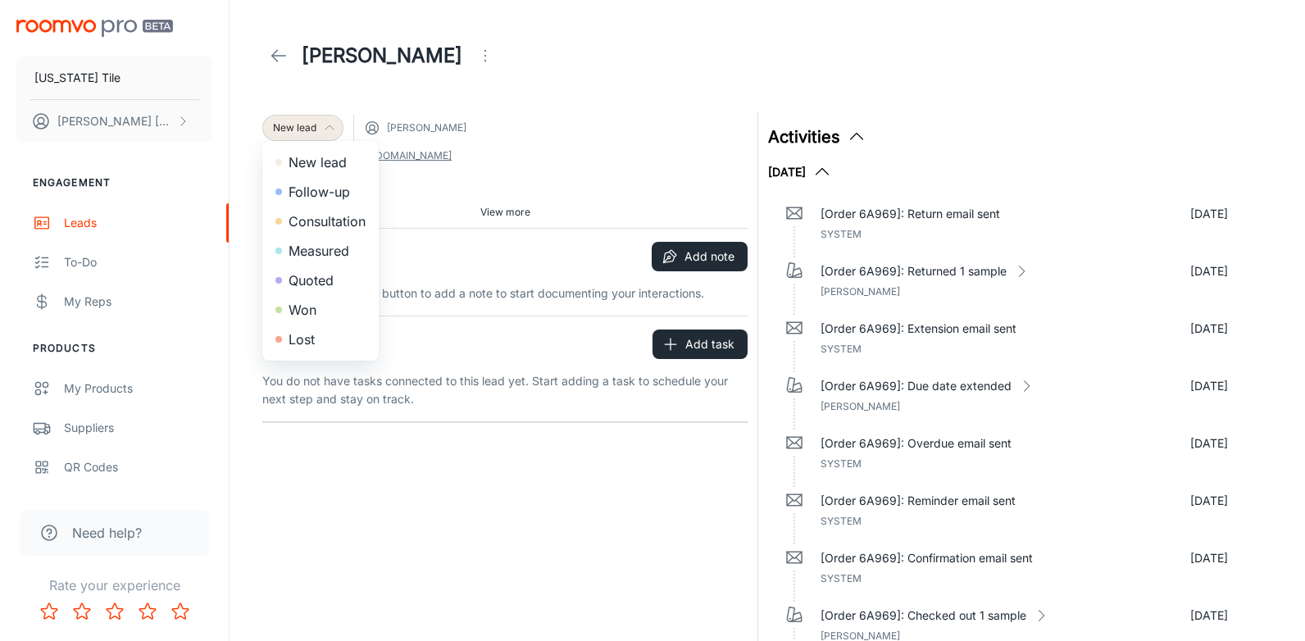
click at [305, 336] on li "Lost" at bounding box center [320, 340] width 116 height 30
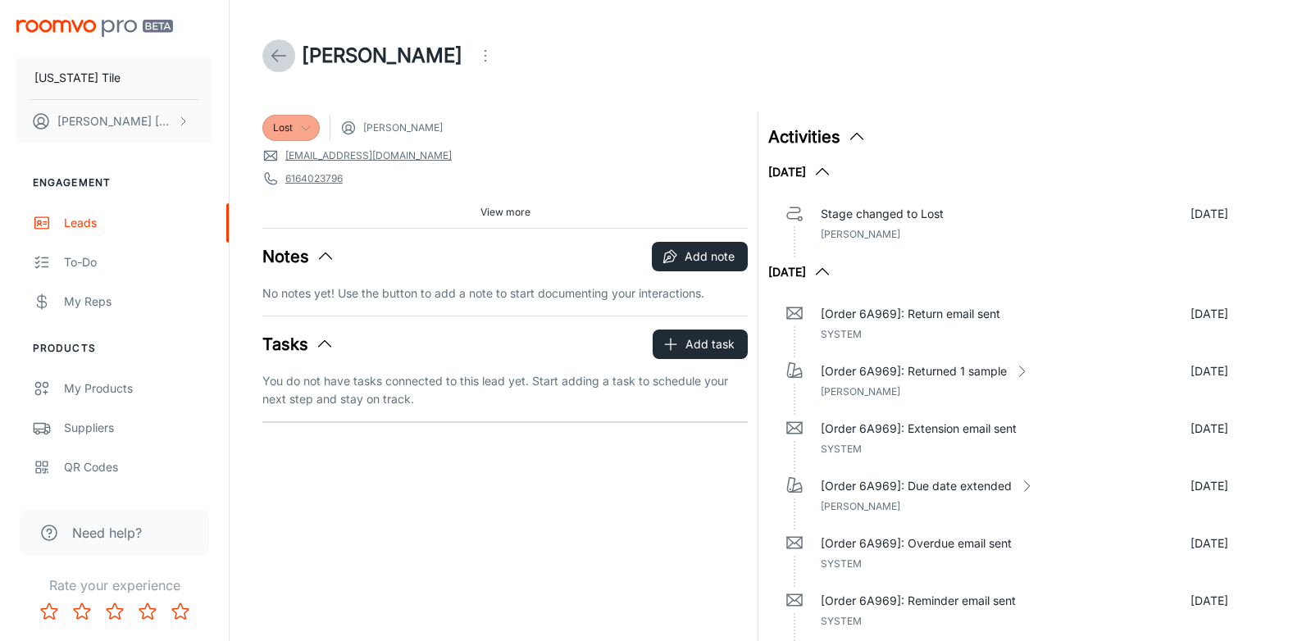
click at [279, 54] on icon at bounding box center [279, 56] width 20 height 20
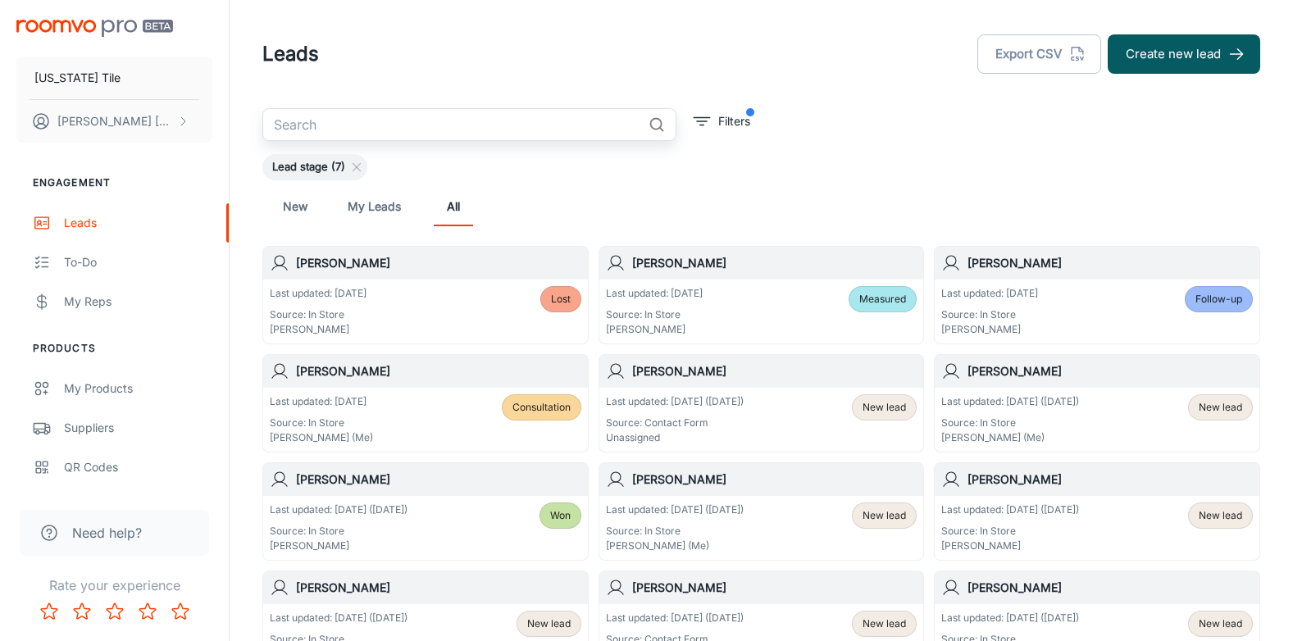
click at [298, 130] on input "text" at bounding box center [452, 124] width 380 height 33
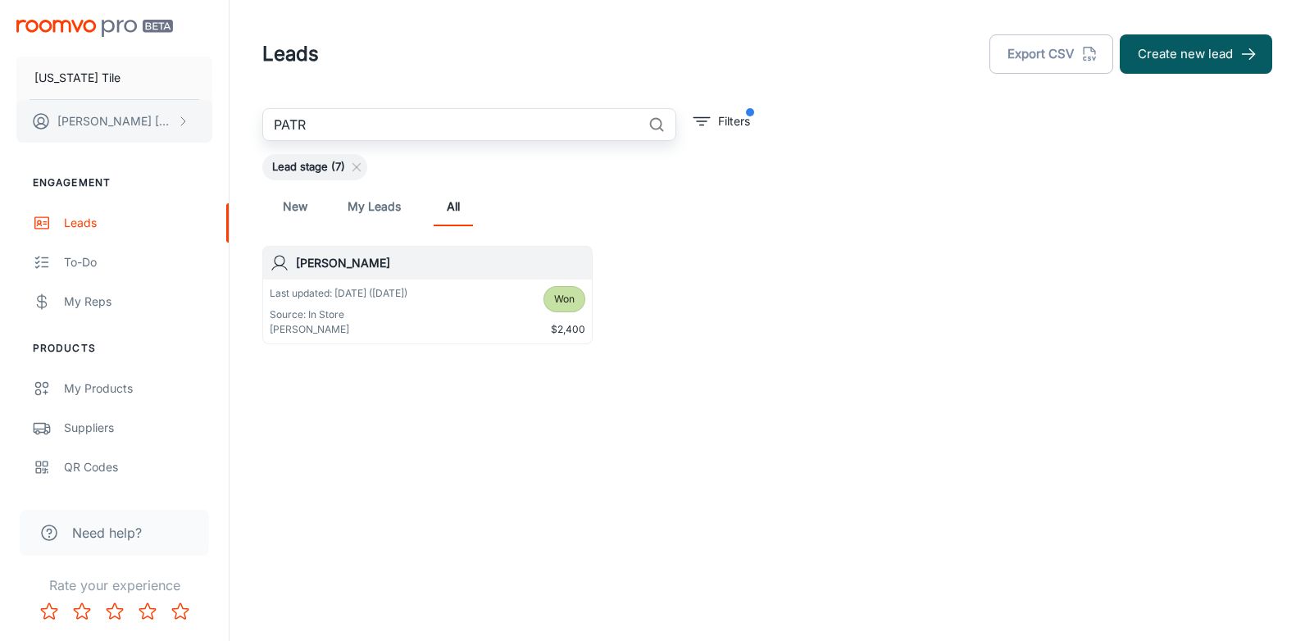
drag, startPoint x: 317, startPoint y: 123, endPoint x: 130, endPoint y: 103, distance: 188.0
click at [130, 103] on div "[US_STATE] Tile [PERSON_NAME] Engagement Leads To-do My Reps Products My Produc…" at bounding box center [652, 231] width 1305 height 462
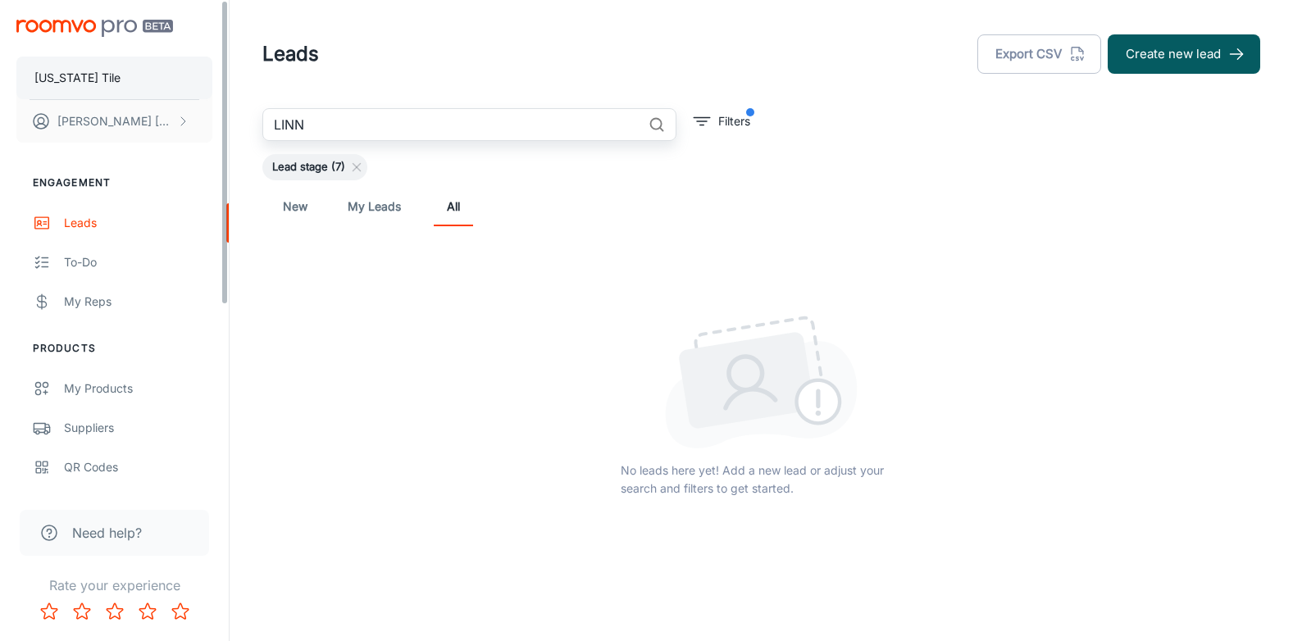
drag, startPoint x: 326, startPoint y: 128, endPoint x: 190, endPoint y: 97, distance: 139.6
click at [205, 97] on div "[US_STATE] Tile [PERSON_NAME] Engagement Leads To-do My Reps Products My Produc…" at bounding box center [646, 342] width 1293 height 685
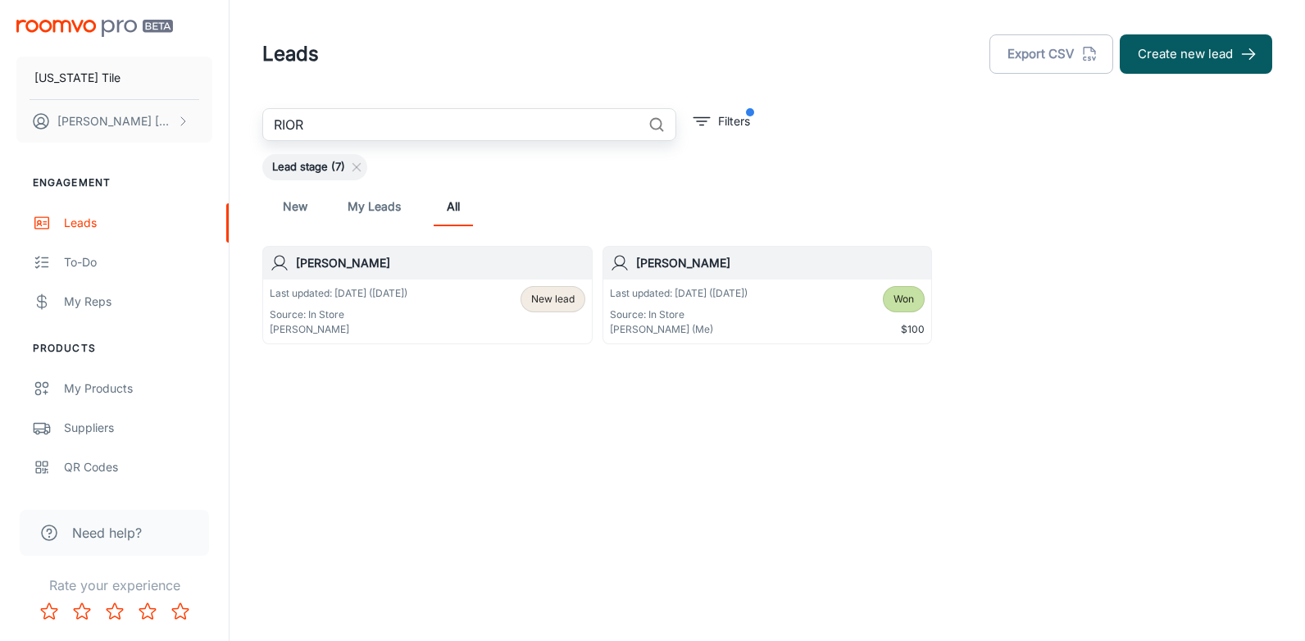
type input "RIOR"
click at [557, 294] on span "New lead" at bounding box center [552, 299] width 43 height 15
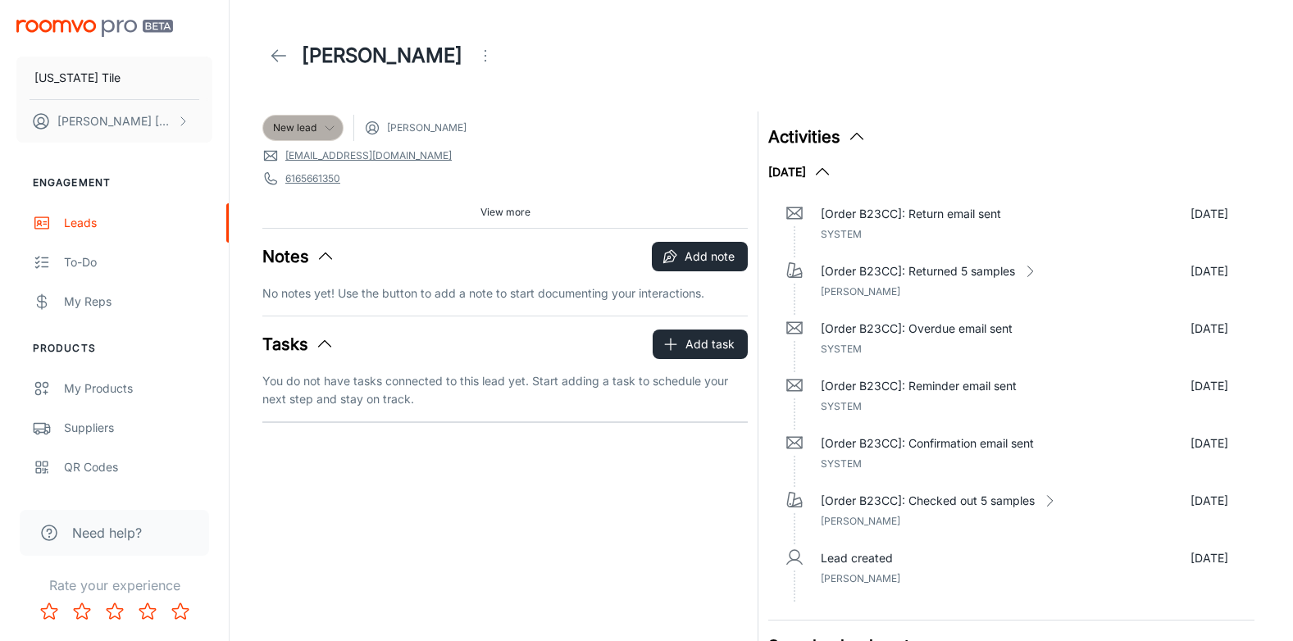
click at [324, 129] on icon at bounding box center [329, 127] width 13 height 13
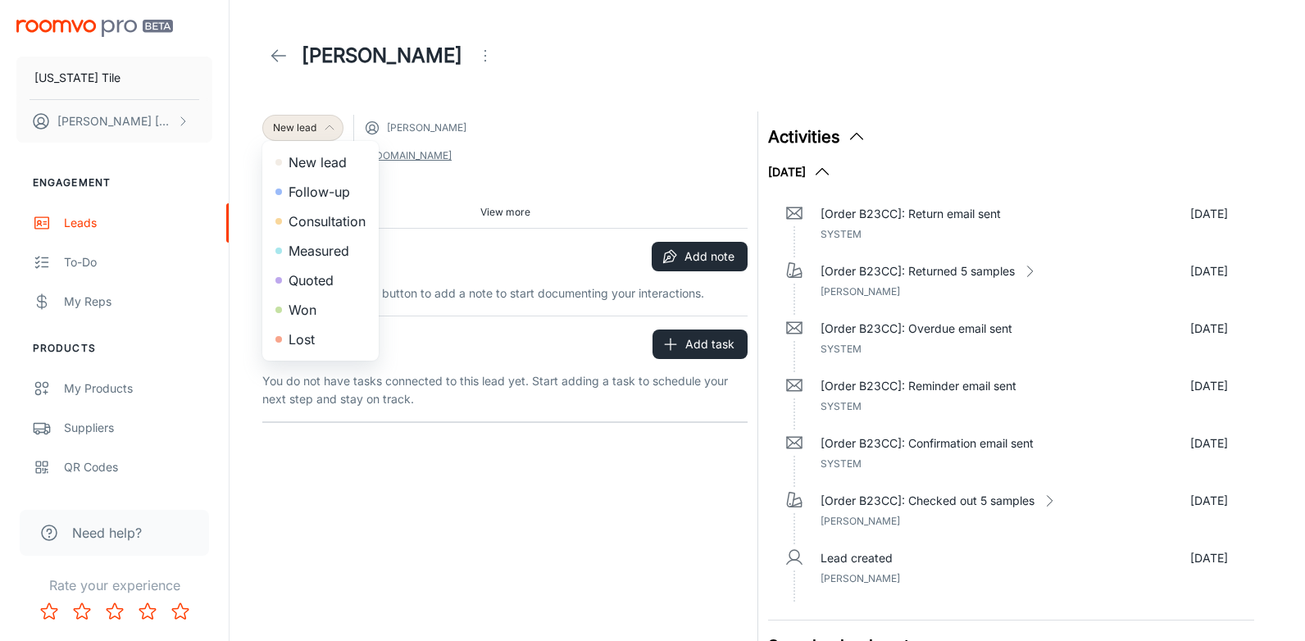
click at [307, 337] on li "Lost" at bounding box center [320, 340] width 116 height 30
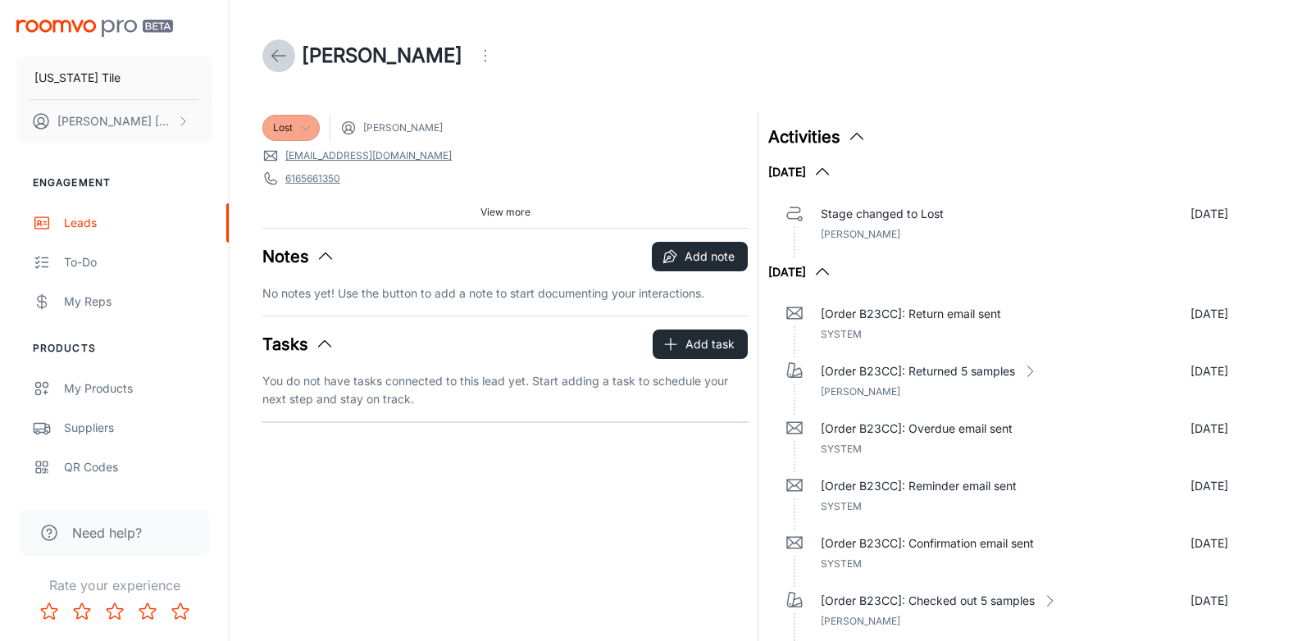
click at [282, 52] on icon at bounding box center [279, 56] width 20 height 20
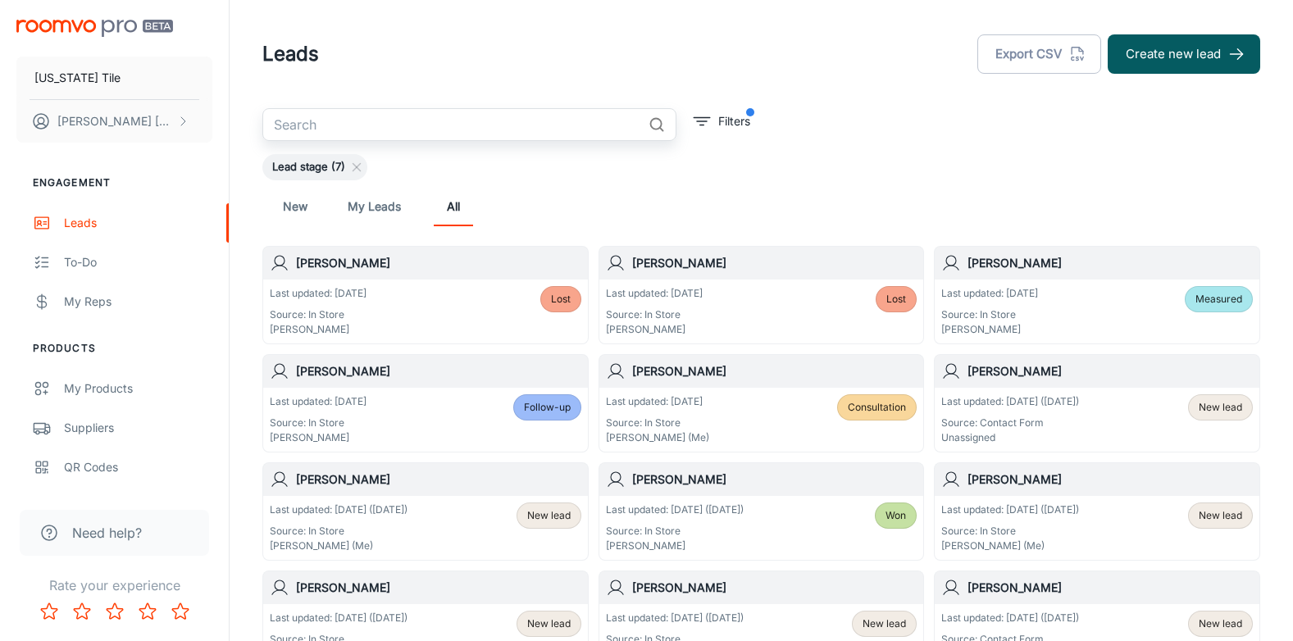
click at [279, 130] on input "text" at bounding box center [452, 124] width 380 height 33
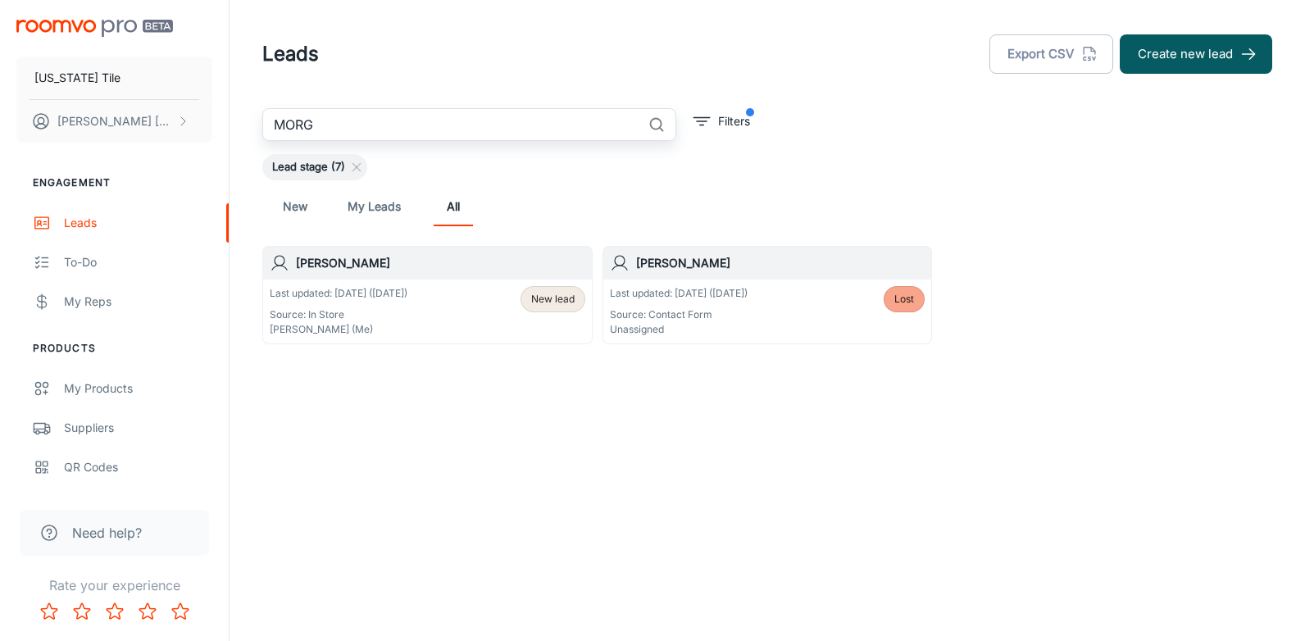
type input "MORG"
click at [351, 262] on h6 "[PERSON_NAME]" at bounding box center [440, 263] width 289 height 18
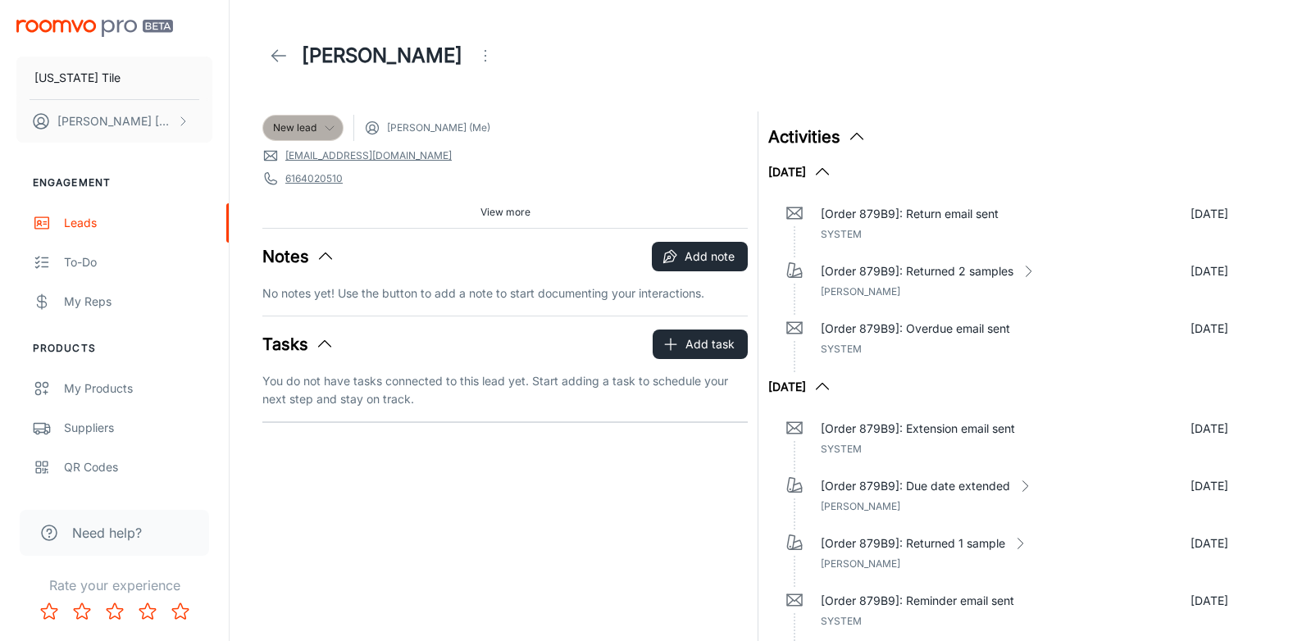
click at [328, 129] on icon at bounding box center [329, 127] width 13 height 13
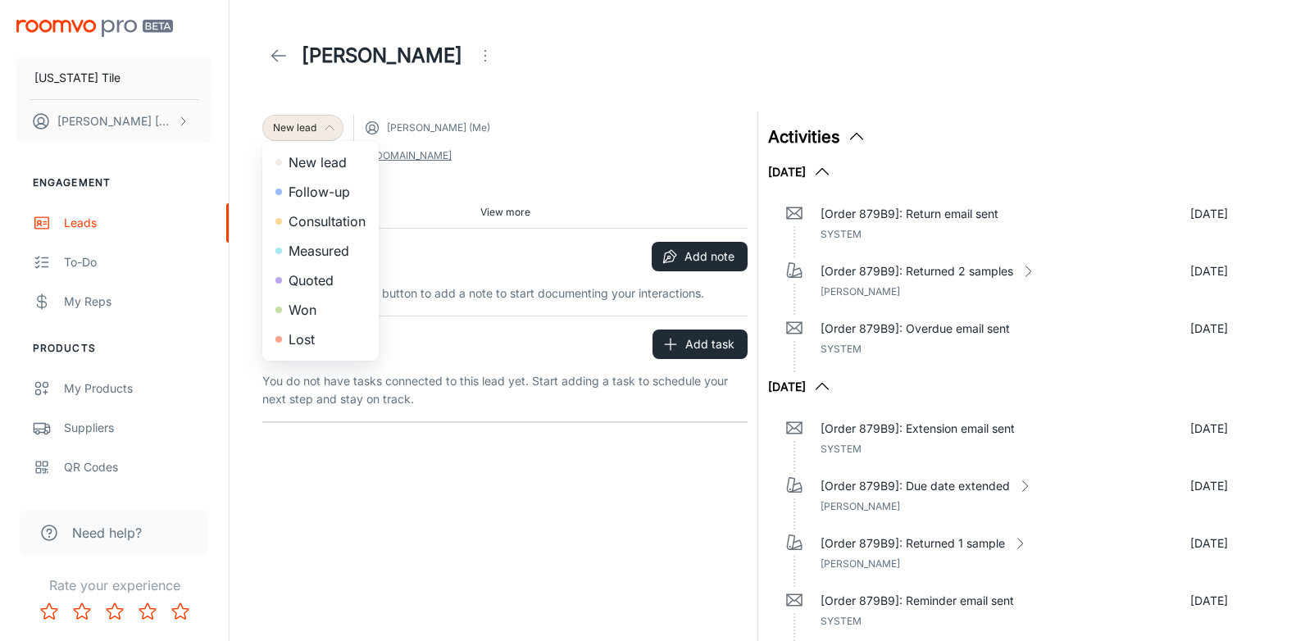
click at [304, 330] on li "Lost" at bounding box center [320, 340] width 116 height 30
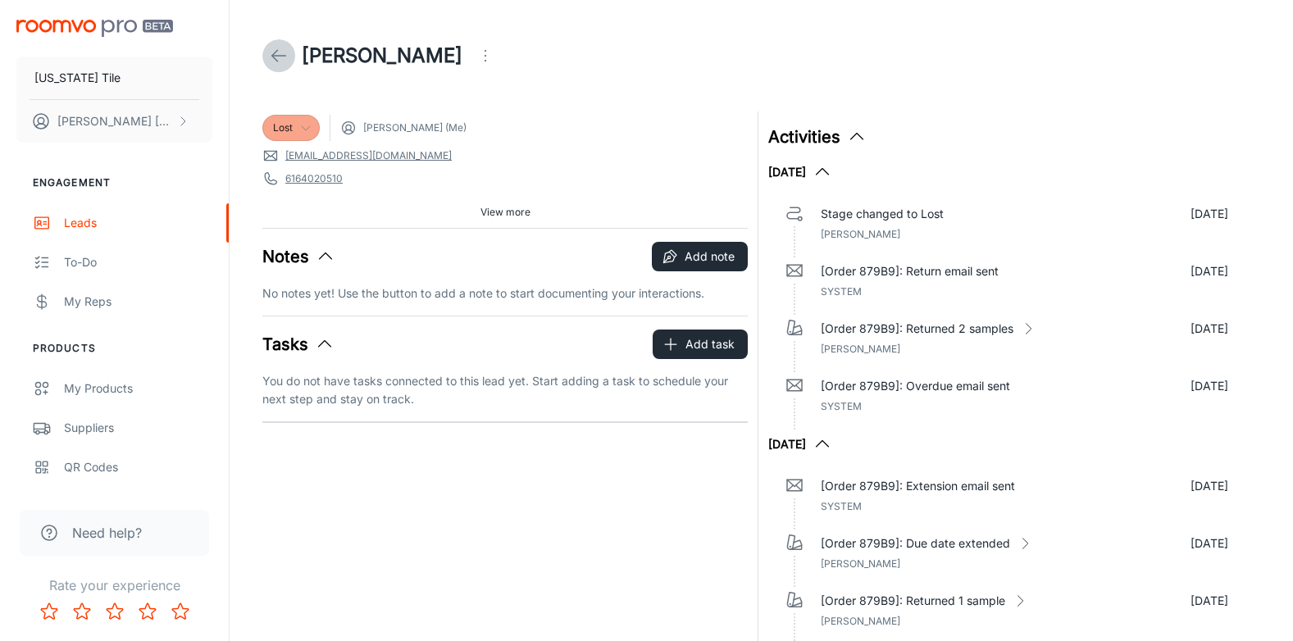
click at [280, 55] on icon at bounding box center [279, 56] width 20 height 20
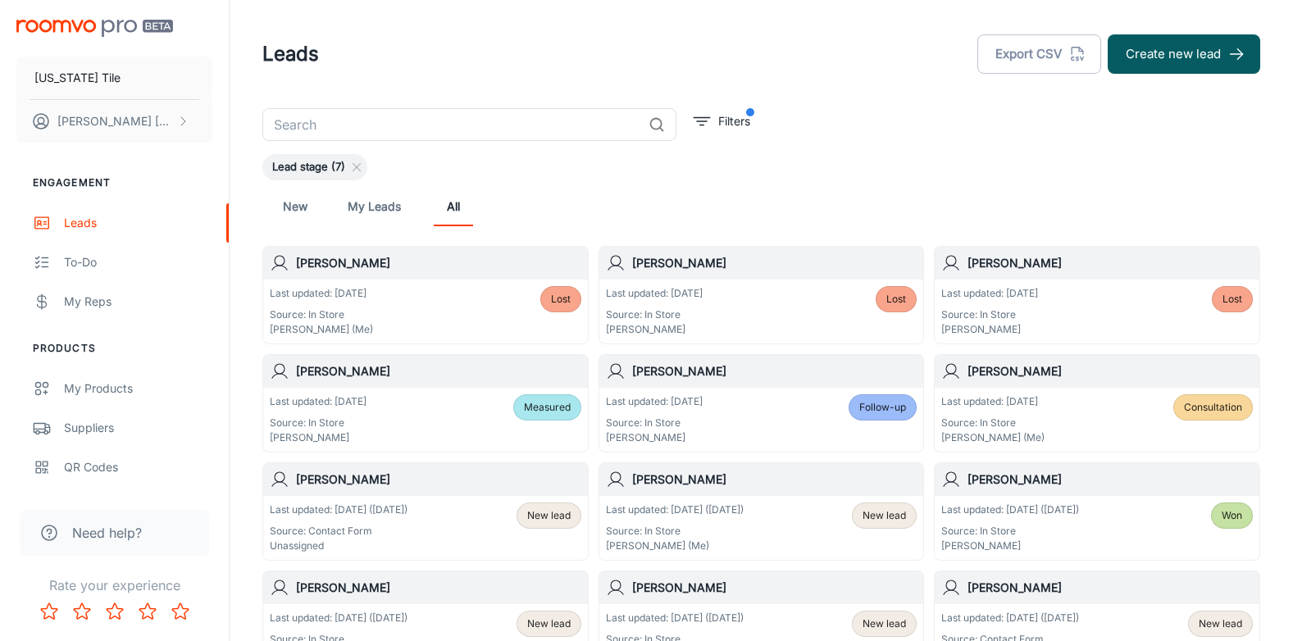
click at [322, 129] on input "text" at bounding box center [452, 124] width 380 height 33
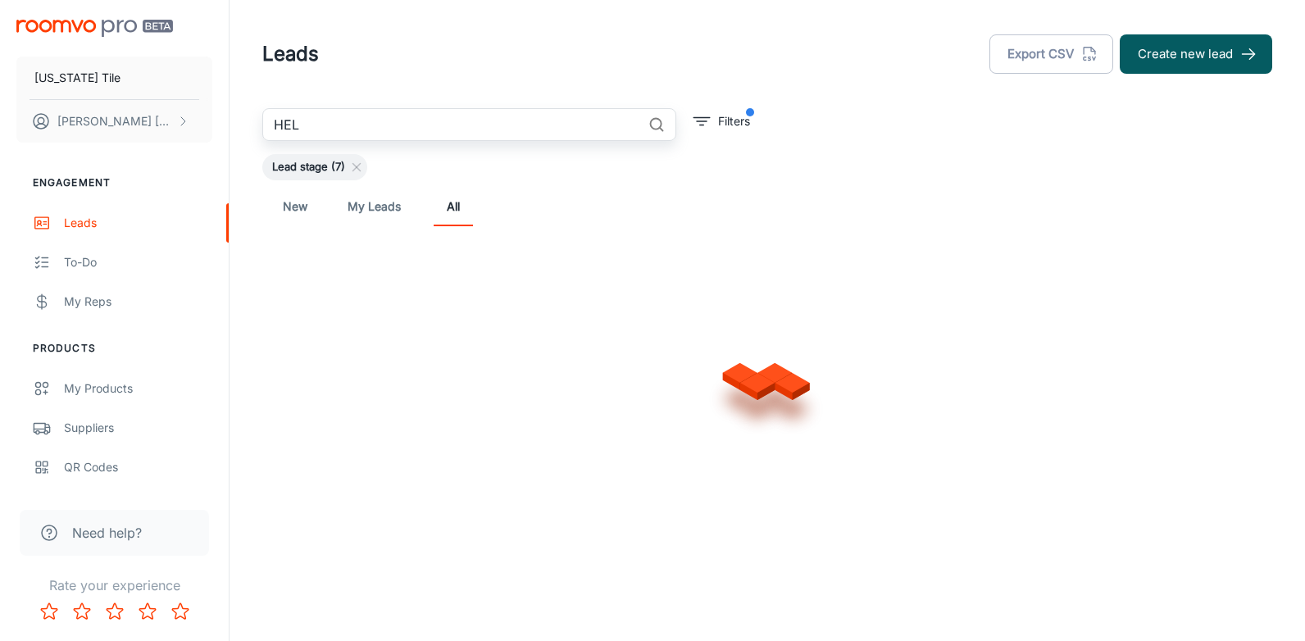
type input "HELM"
